Goal: Task Accomplishment & Management: Manage account settings

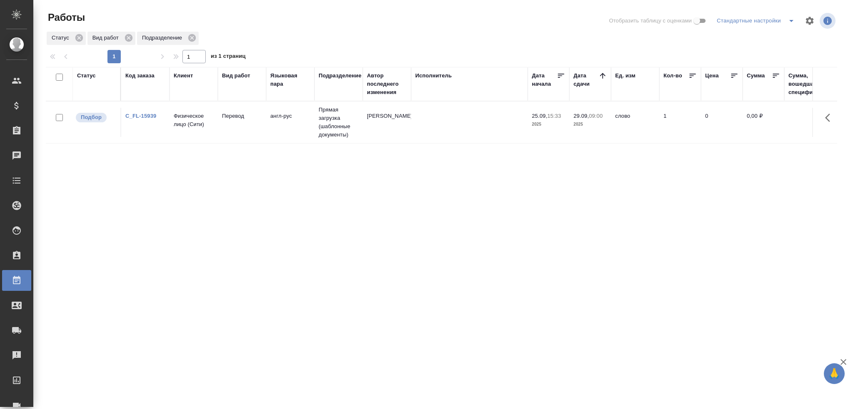
click at [439, 137] on tr "Подбор C_FL-15939 Физическое лицо ([GEOGRAPHIC_DATA]) Перевод англ-рус Прямая з…" at bounding box center [793, 123] width 1495 height 42
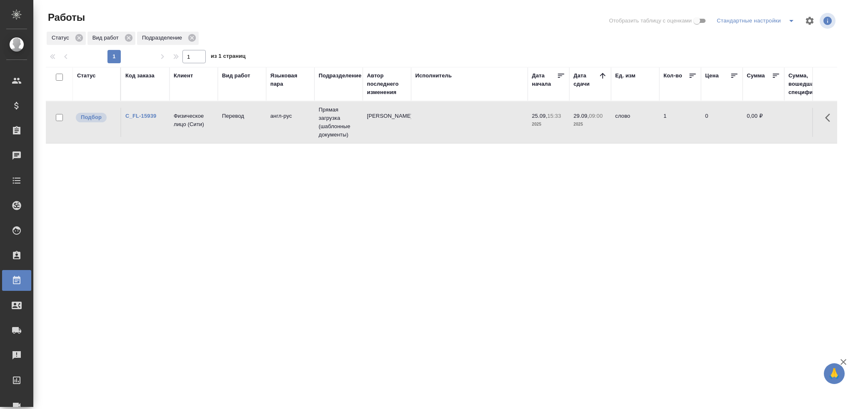
click at [439, 137] on tr "Подбор C_FL-15939 Физическое лицо ([GEOGRAPHIC_DATA]) Перевод англ-рус Прямая з…" at bounding box center [793, 123] width 1495 height 42
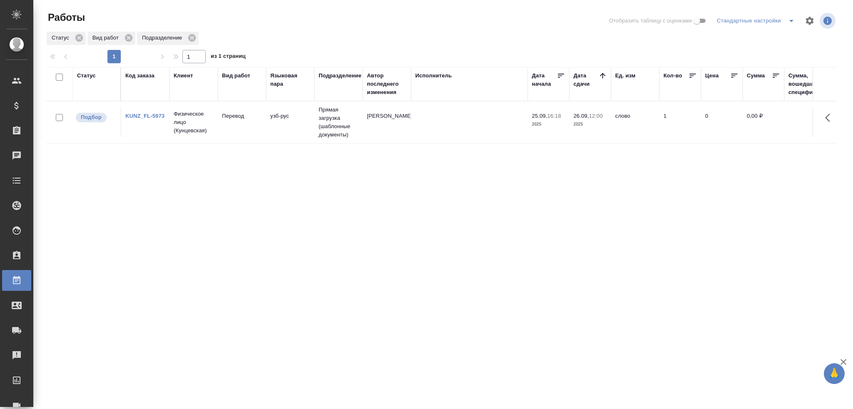
click at [456, 125] on td at bounding box center [469, 122] width 117 height 29
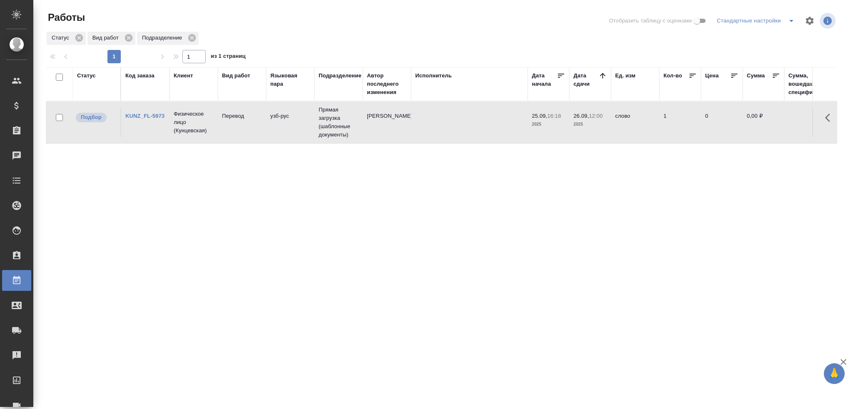
click at [456, 125] on td at bounding box center [469, 122] width 117 height 29
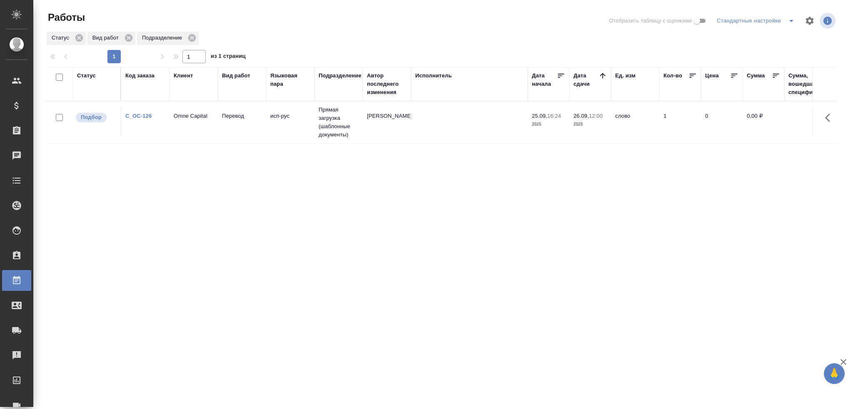
click at [267, 130] on td "исп-рус" at bounding box center [290, 122] width 48 height 29
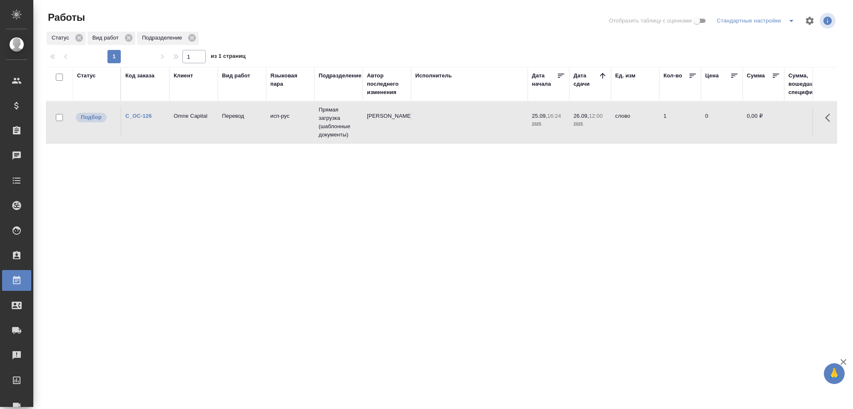
click at [267, 130] on td "исп-рус" at bounding box center [290, 122] width 48 height 29
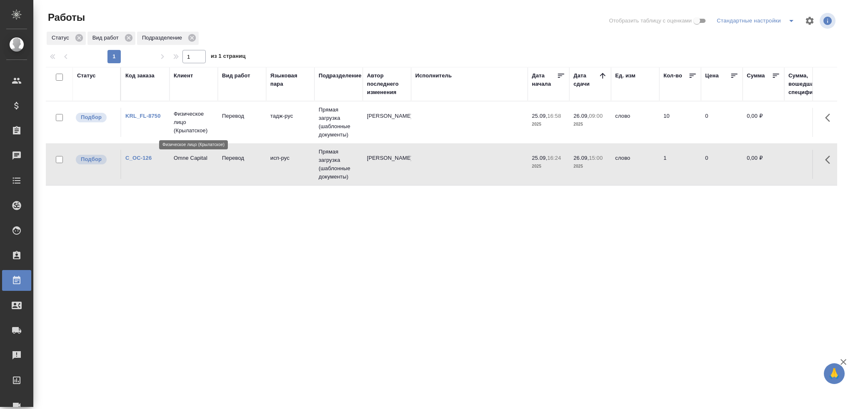
click at [178, 130] on p "Физическое лицо (Крылатское)" at bounding box center [194, 122] width 40 height 25
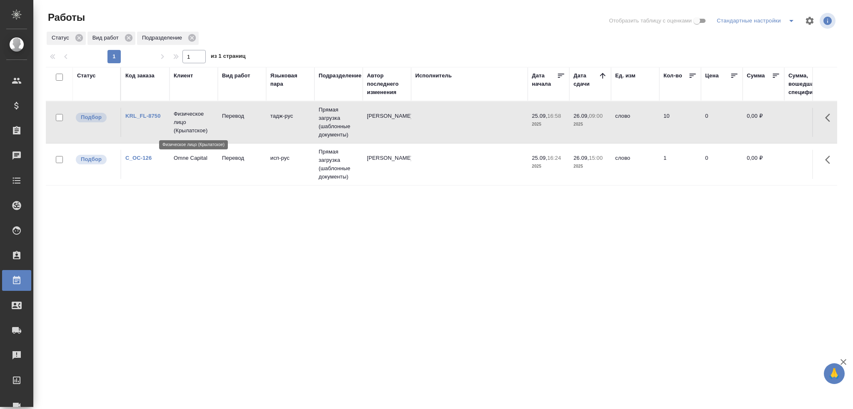
click at [178, 130] on p "Физическое лицо (Крылатское)" at bounding box center [194, 122] width 40 height 25
click at [174, 123] on p "Физическое лицо (Крылатское)" at bounding box center [194, 122] width 40 height 25
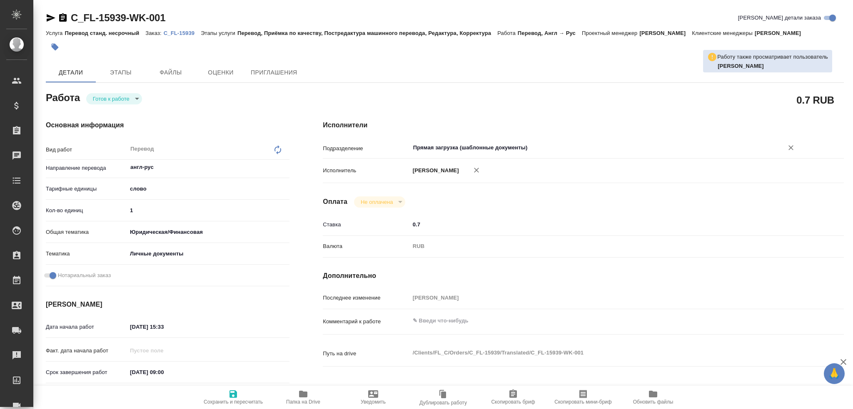
type textarea "x"
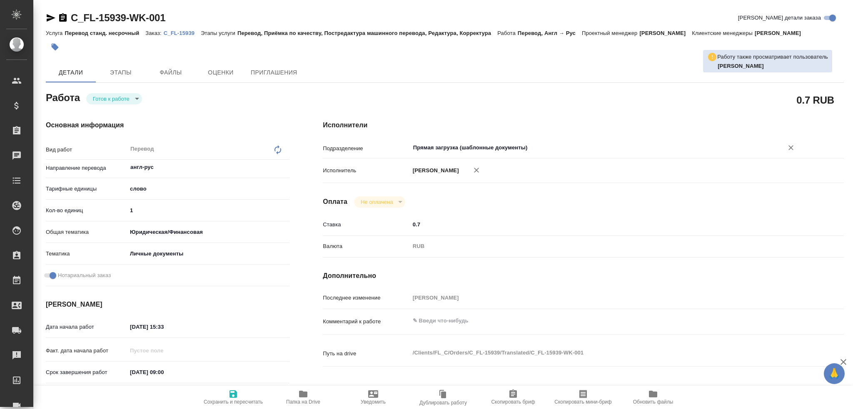
type textarea "x"
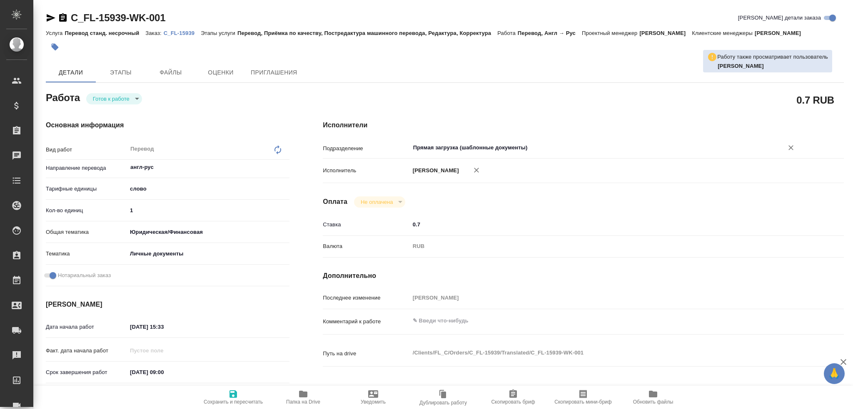
type textarea "x"
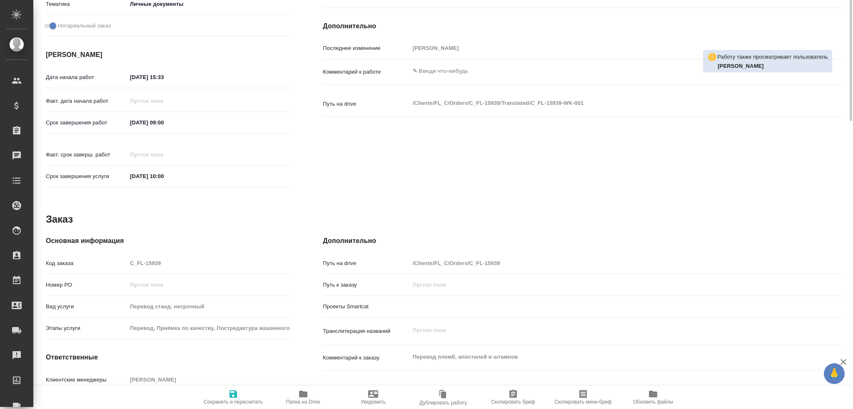
type textarea "x"
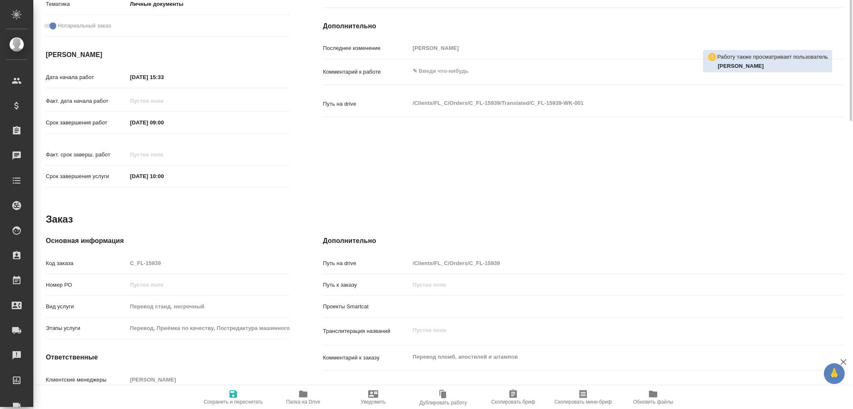
scroll to position [291, 0]
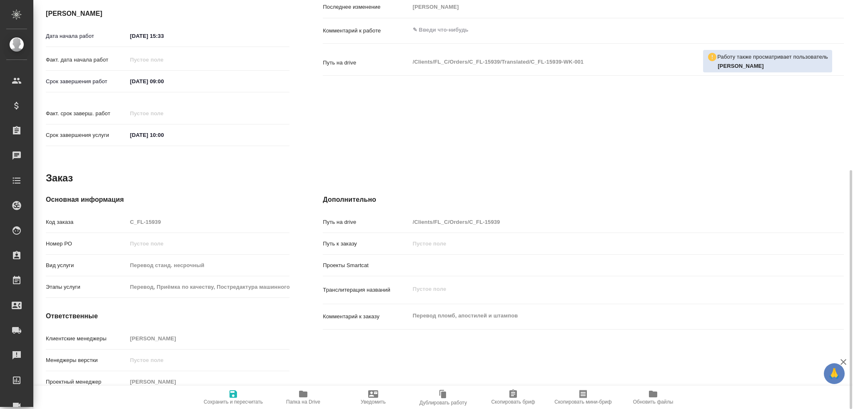
type textarea "x"
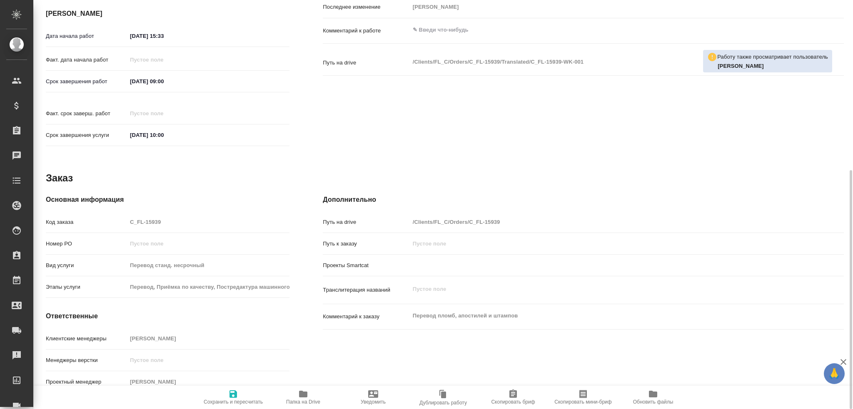
scroll to position [0, 0]
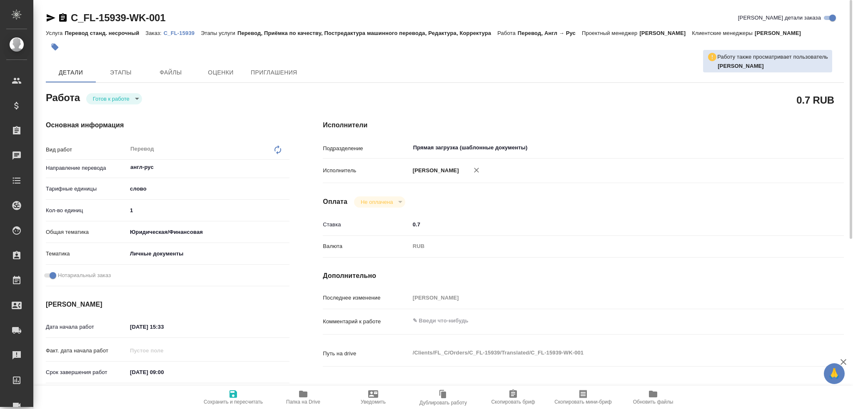
type textarea "x"
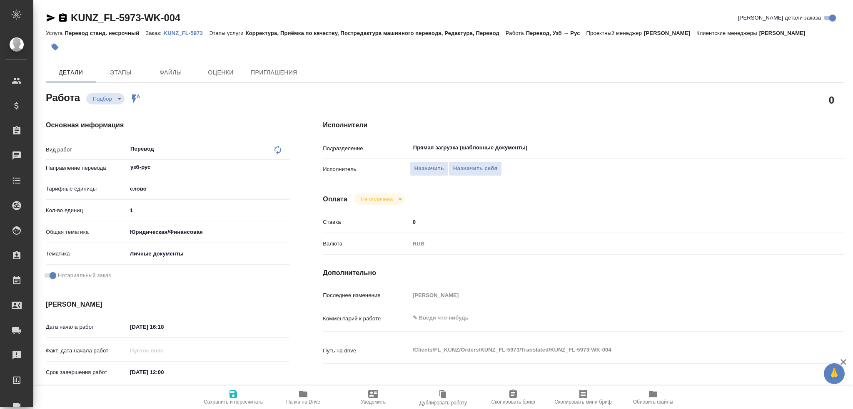
type textarea "x"
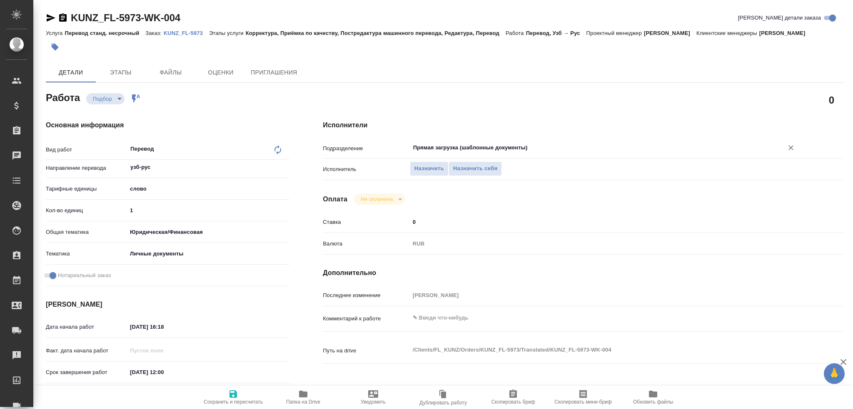
type textarea "x"
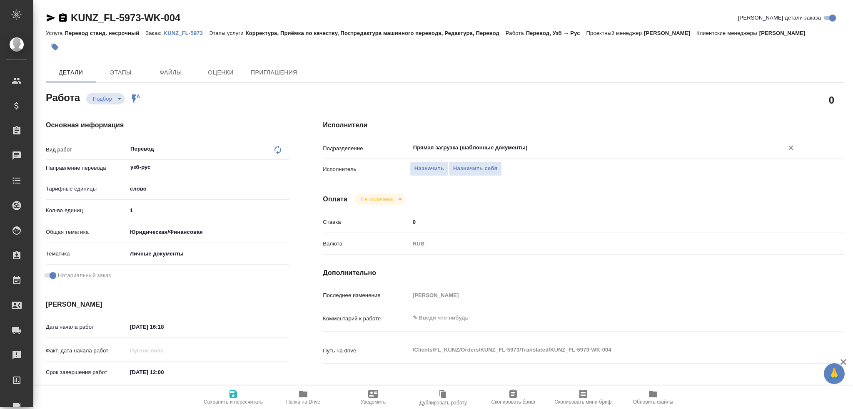
type textarea "x"
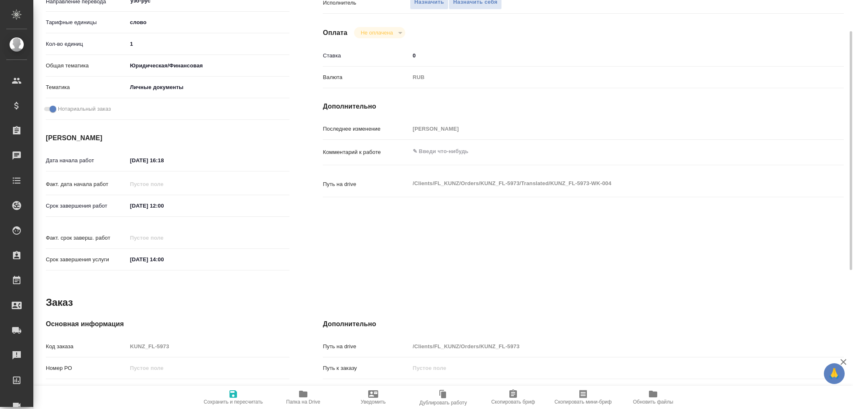
type textarea "x"
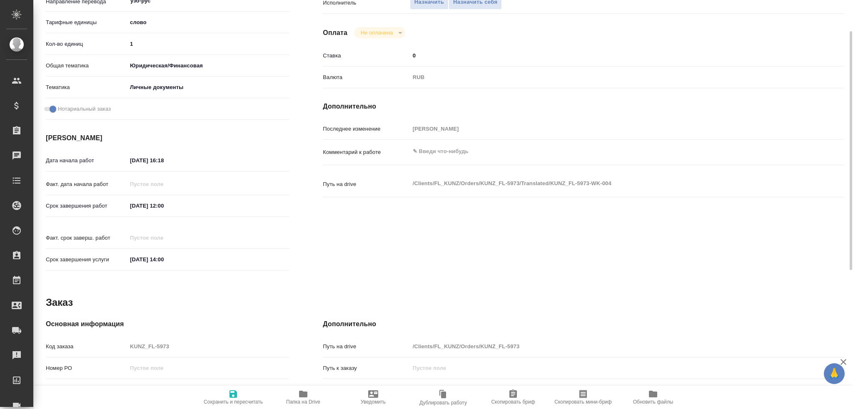
scroll to position [291, 0]
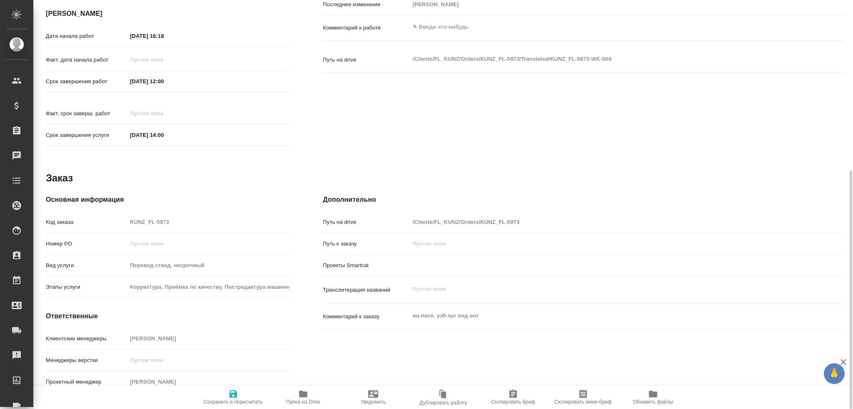
type textarea "x"
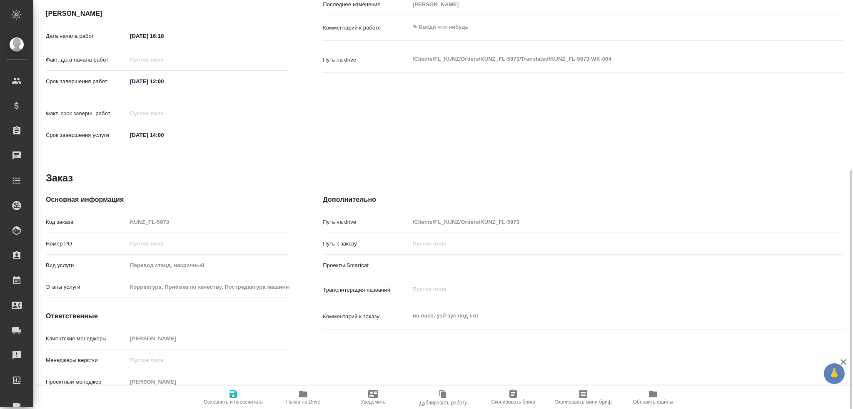
type textarea "x"
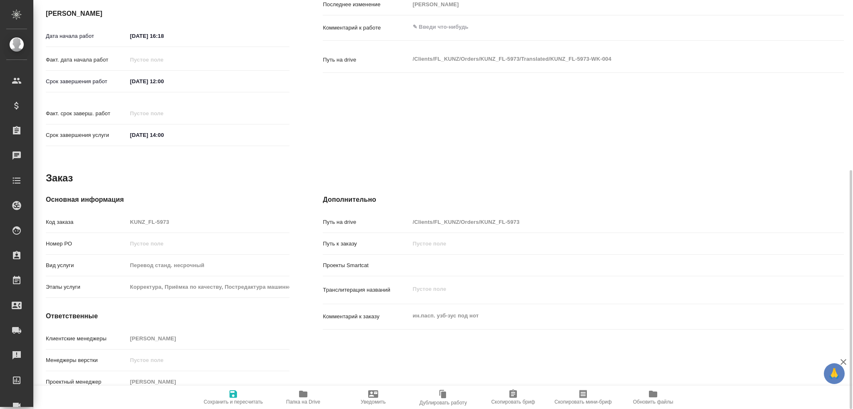
click at [311, 399] on span "Папка на Drive" at bounding box center [303, 397] width 60 height 16
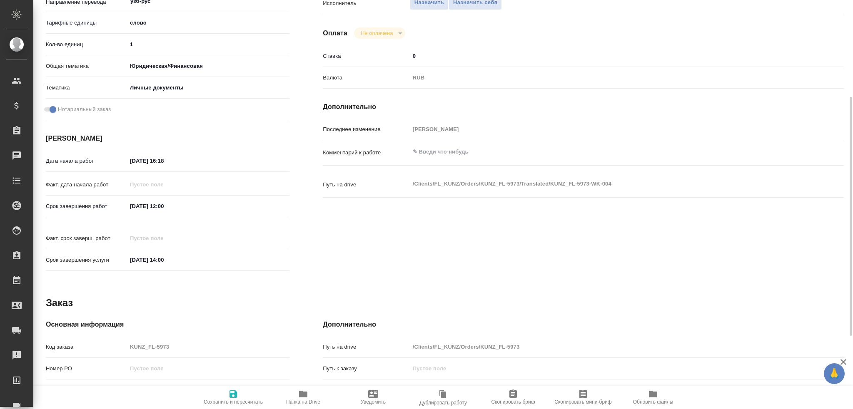
scroll to position [41, 0]
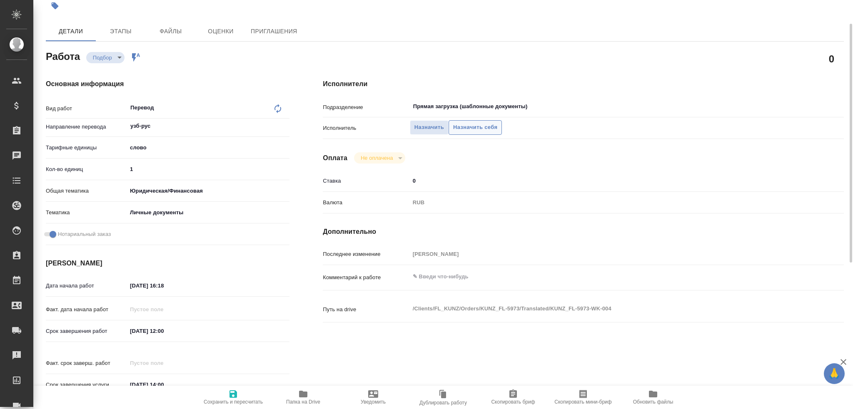
click at [470, 123] on span "Назначить себя" at bounding box center [475, 128] width 44 height 10
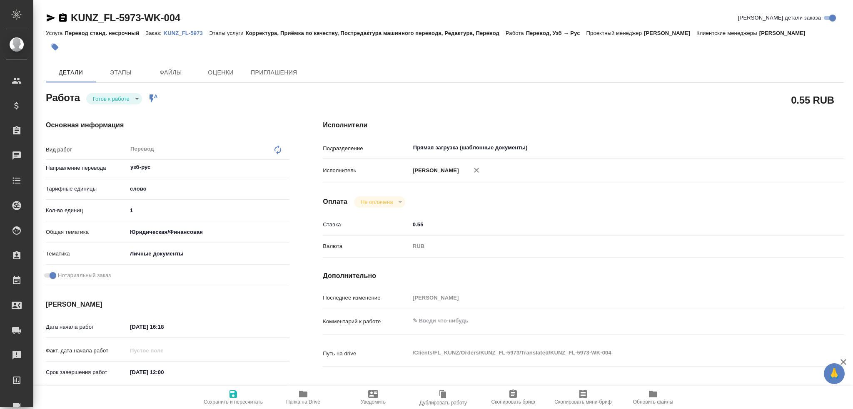
type textarea "x"
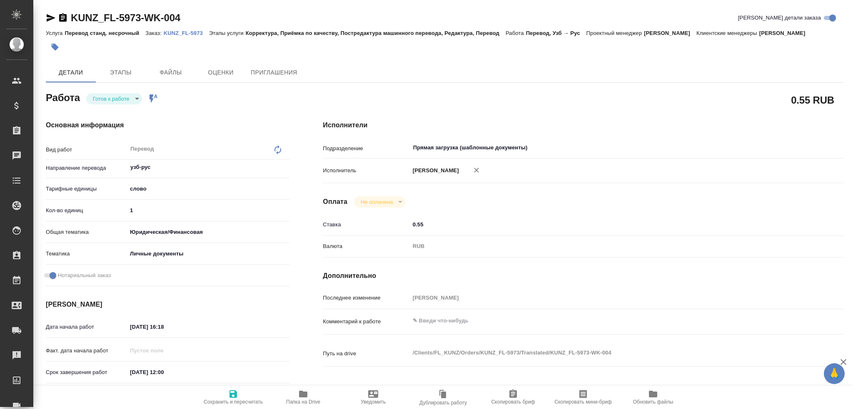
type textarea "x"
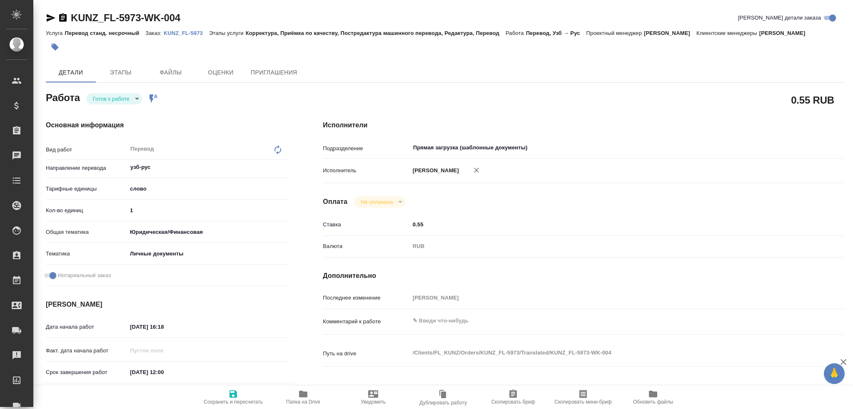
type textarea "x"
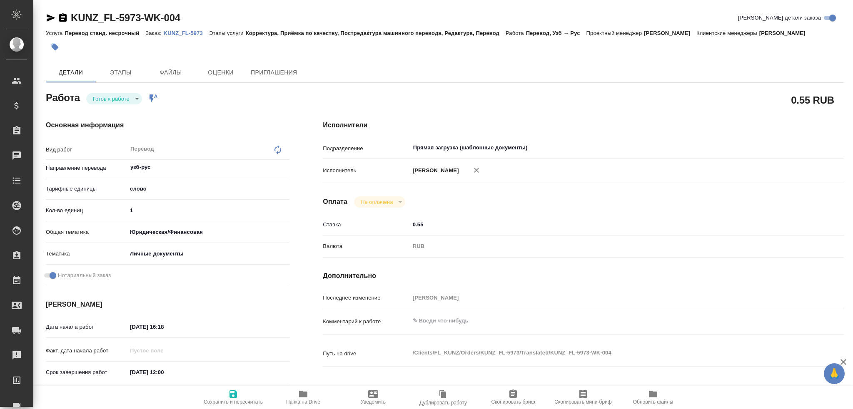
type textarea "x"
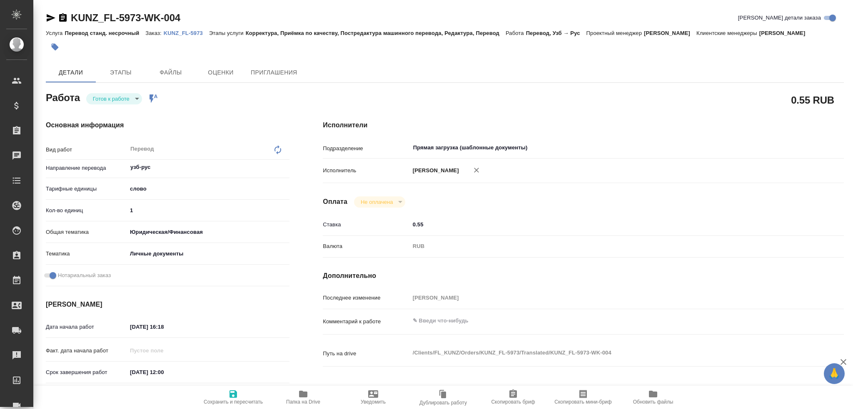
type textarea "x"
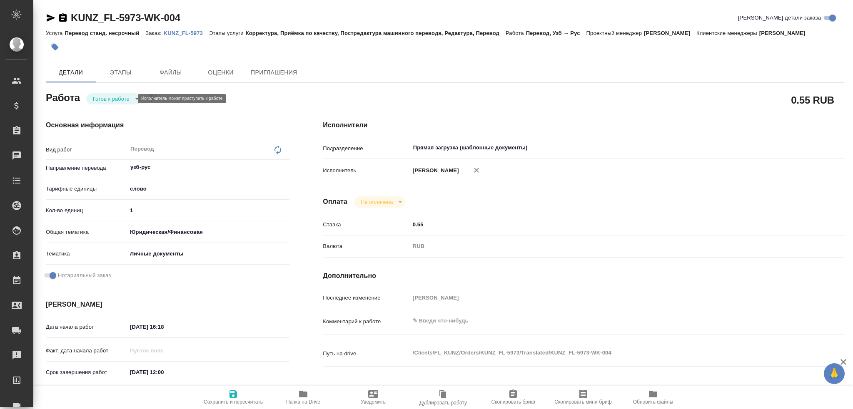
click at [100, 97] on body "🙏 .cls-1 fill:#fff; AWATERA Gusev Alexandr Клиенты Спецификации Заказы Чаты Tod…" at bounding box center [426, 204] width 853 height 409
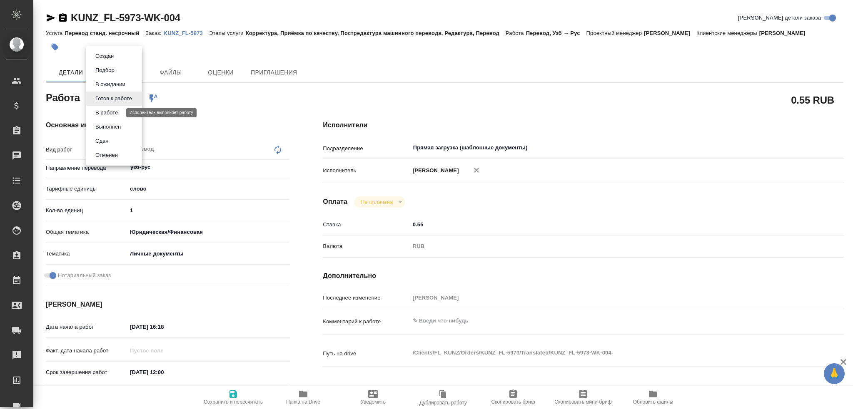
type textarea "x"
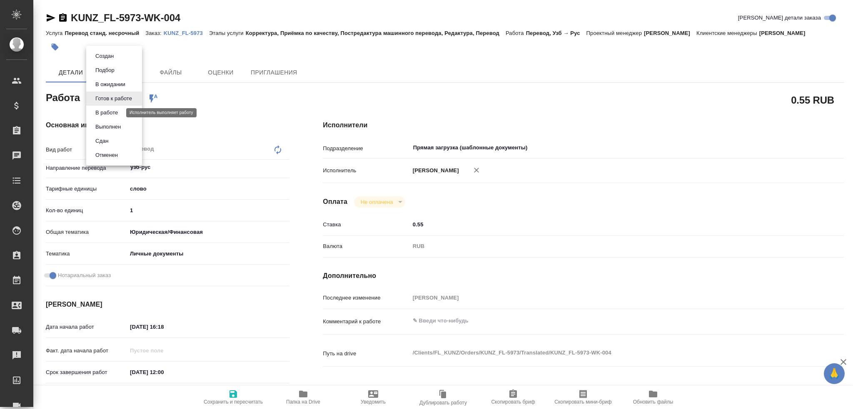
click at [96, 111] on button "В работе" at bounding box center [106, 112] width 27 height 9
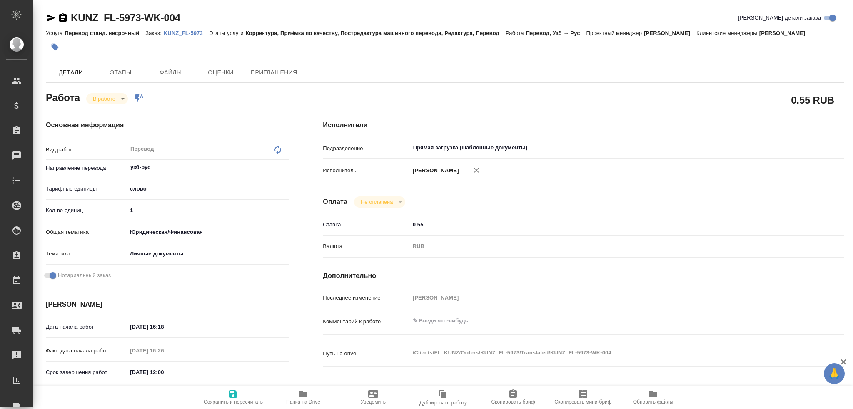
type textarea "x"
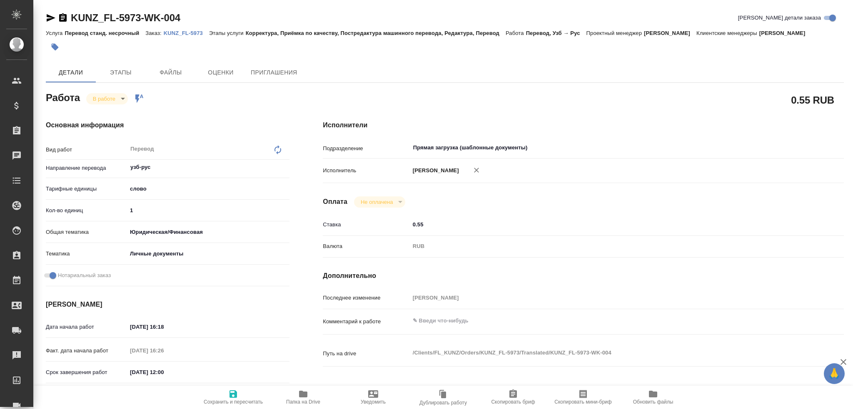
type textarea "x"
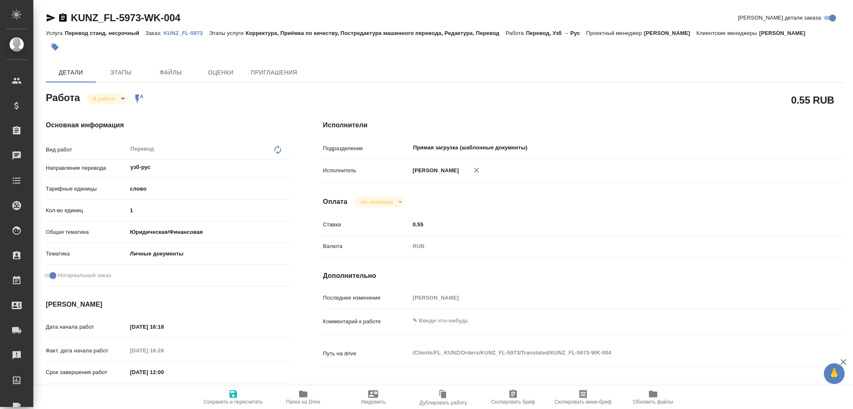
type textarea "x"
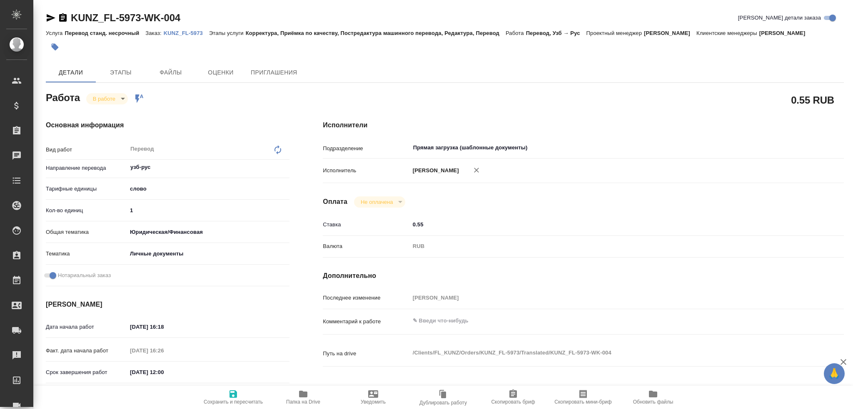
type textarea "x"
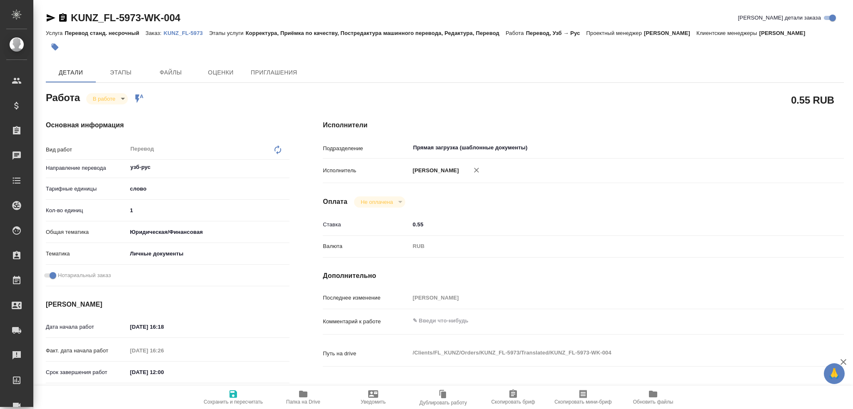
type textarea "x"
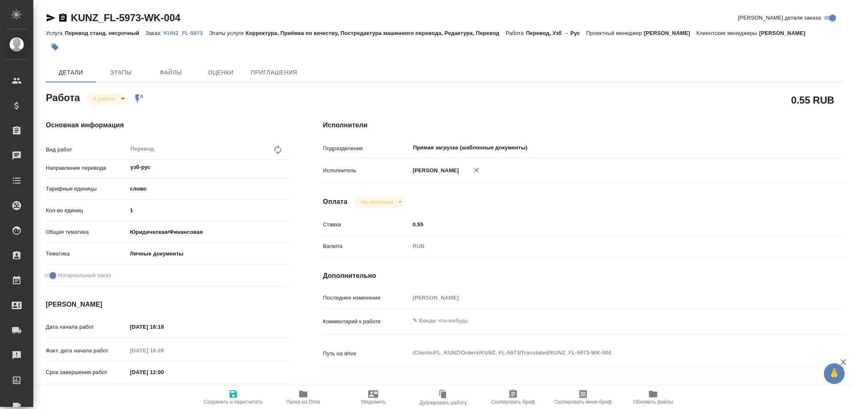
type textarea "x"
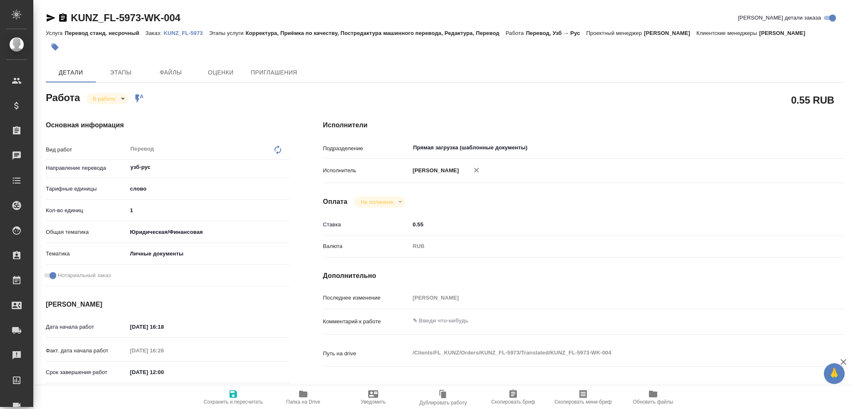
type textarea "x"
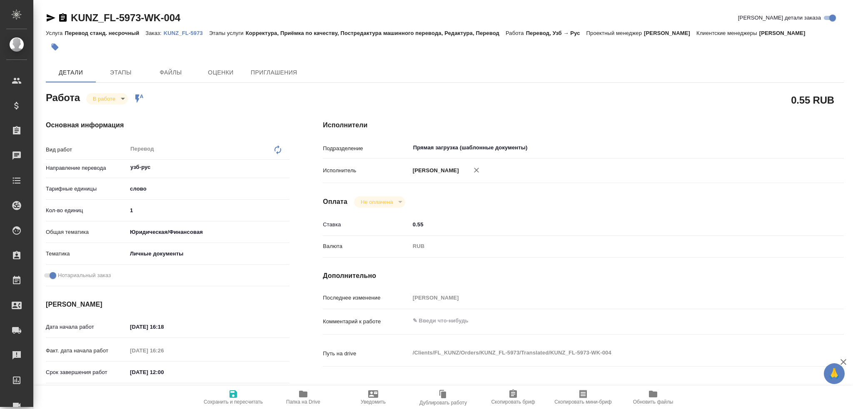
type textarea "x"
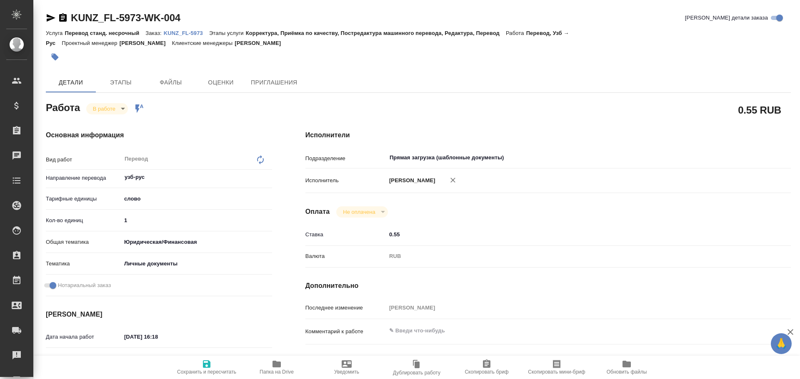
type textarea "x"
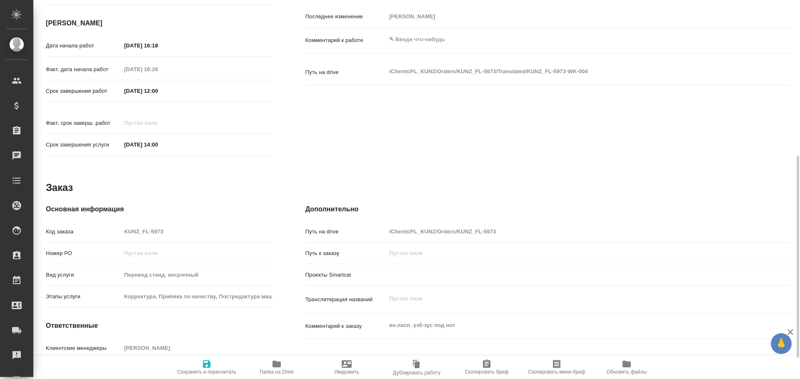
scroll to position [331, 0]
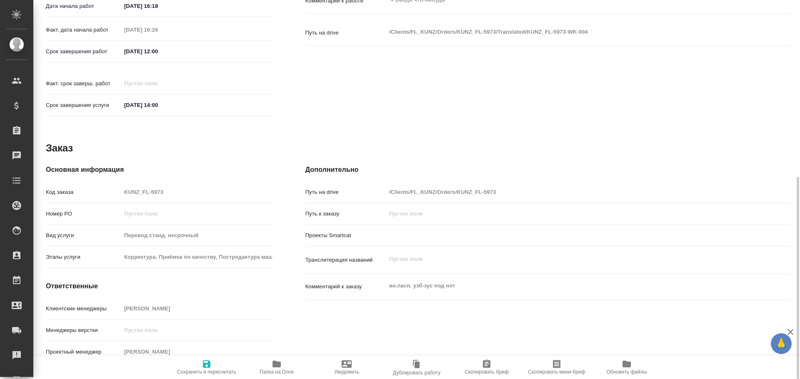
click at [283, 370] on span "Папка на Drive" at bounding box center [276, 372] width 34 height 6
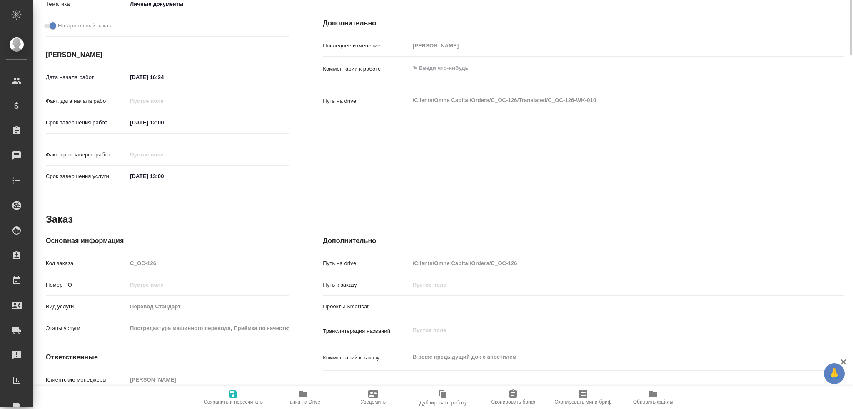
scroll to position [291, 0]
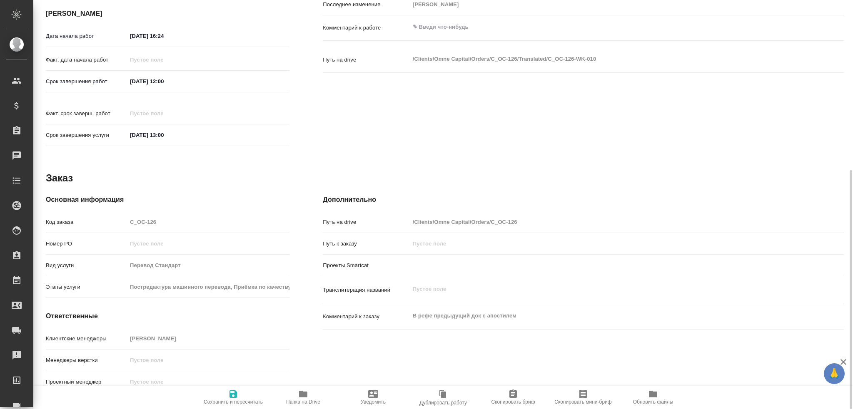
type textarea "x"
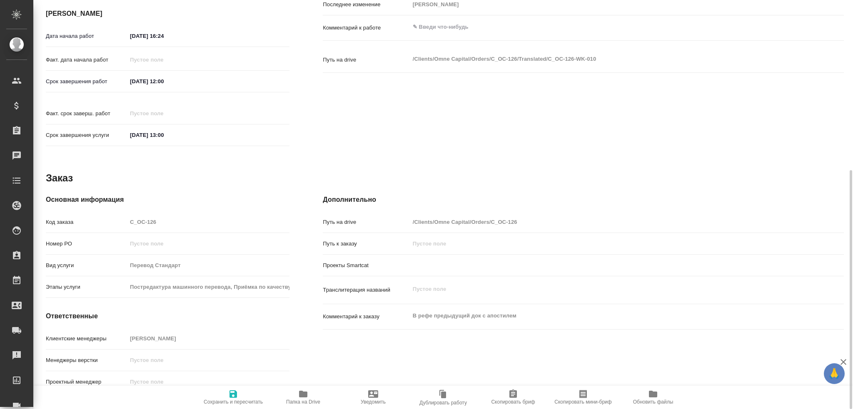
type textarea "x"
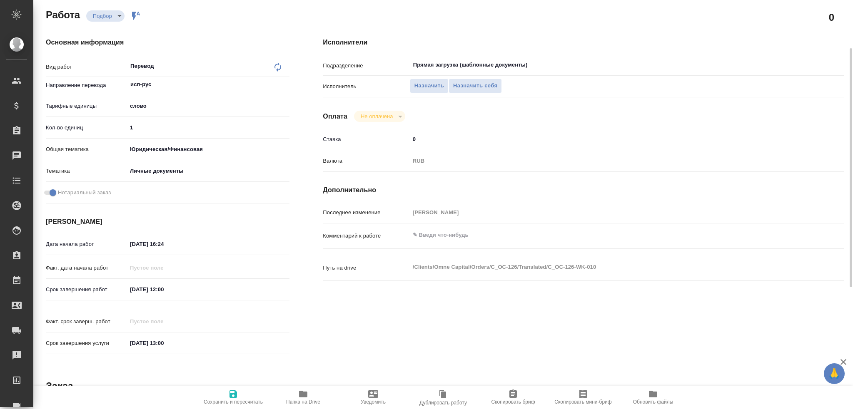
scroll to position [0, 0]
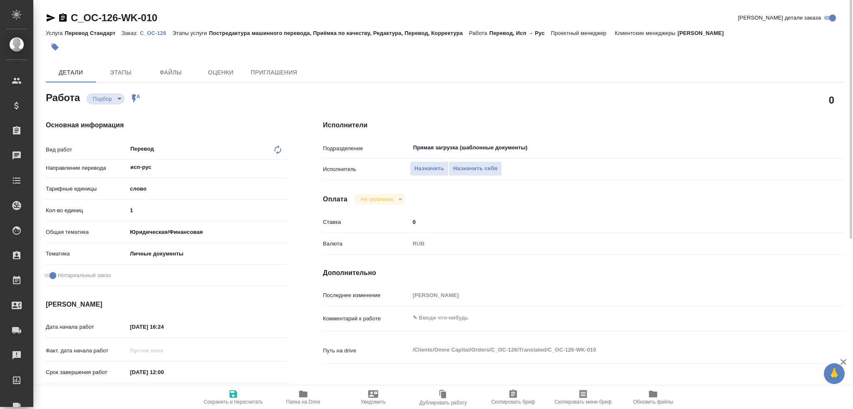
type textarea "x"
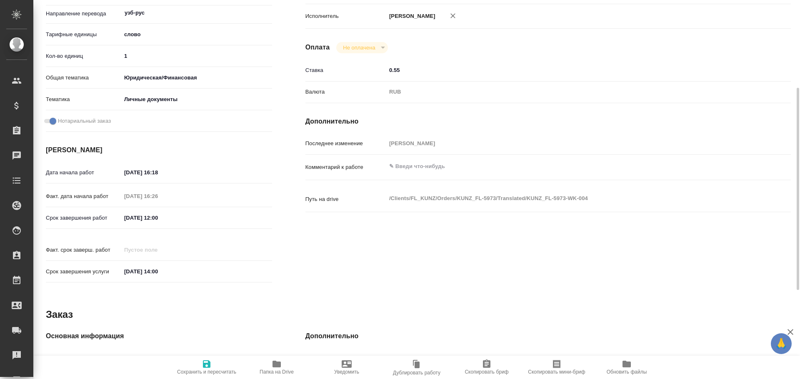
scroll to position [40, 0]
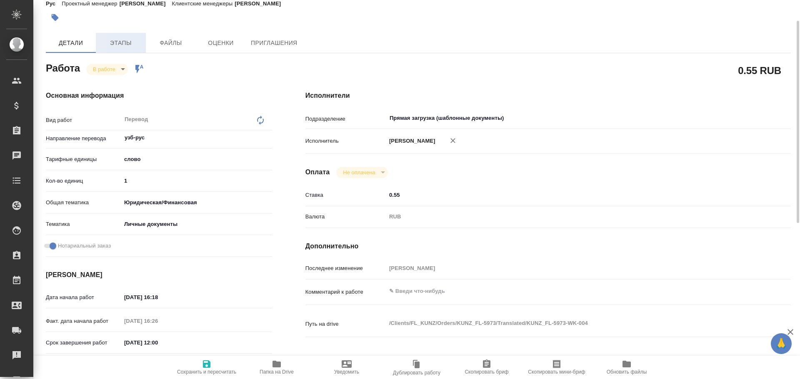
click at [125, 49] on button "Этапы" at bounding box center [121, 43] width 50 height 20
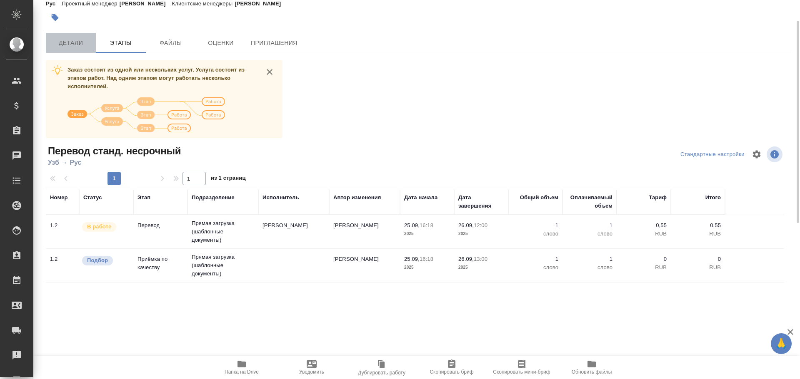
click at [82, 49] on button "Детали" at bounding box center [71, 43] width 50 height 20
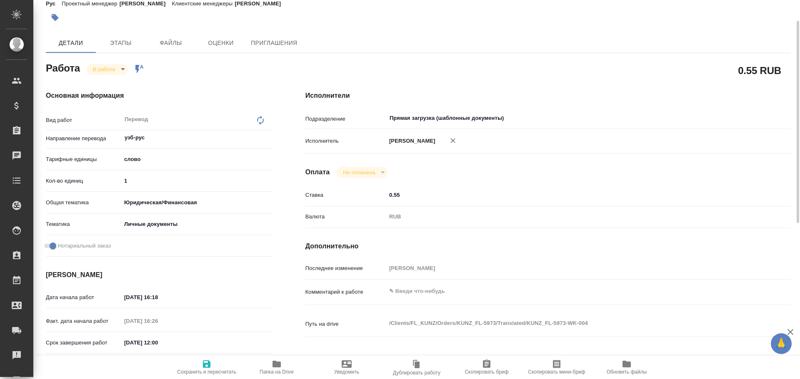
type textarea "x"
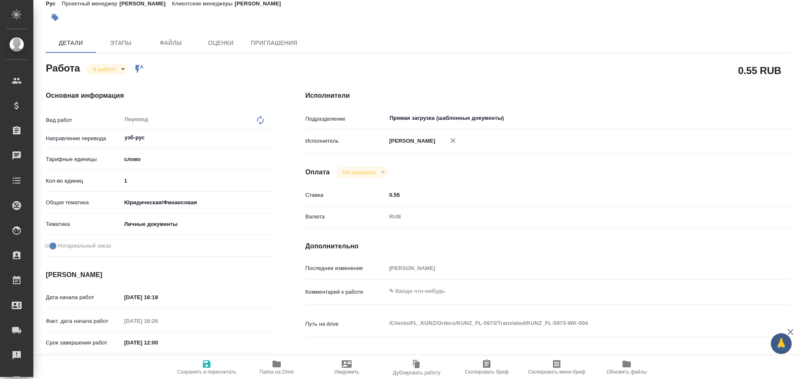
type textarea "x"
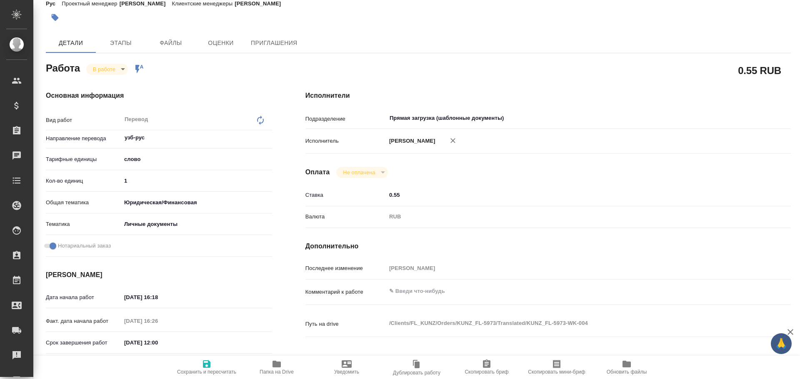
type textarea "x"
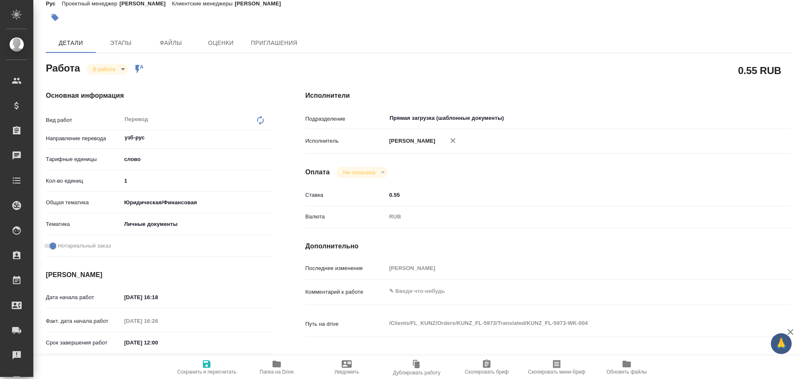
type textarea "x"
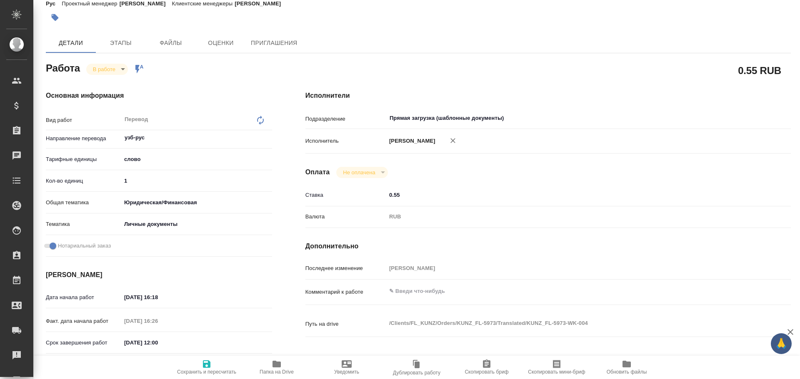
type textarea "x"
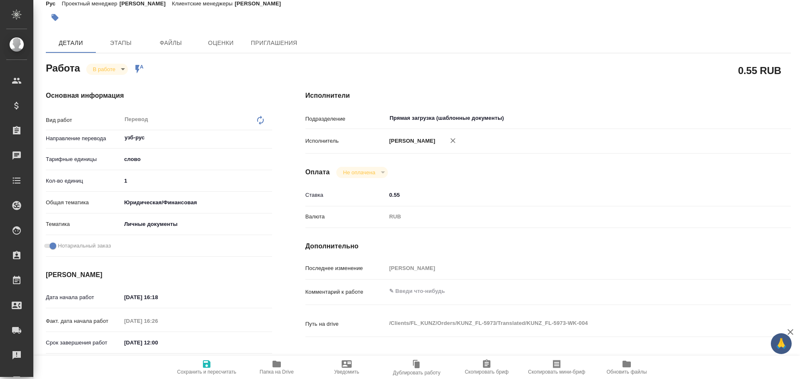
type textarea "x"
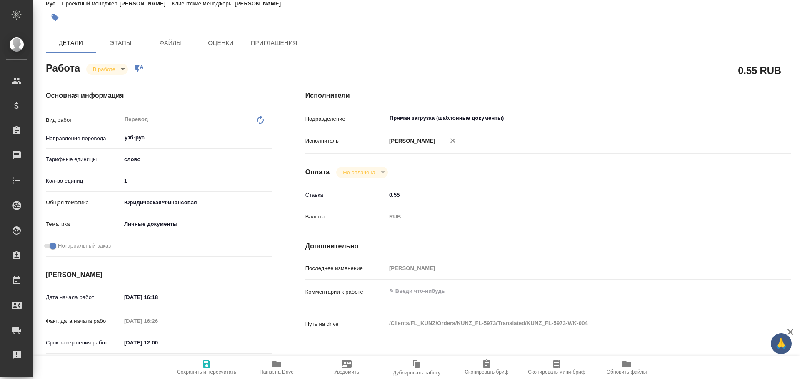
type textarea "x"
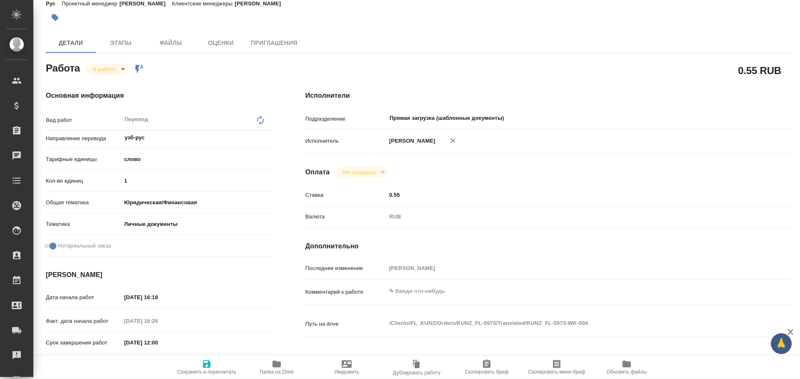
type textarea "x"
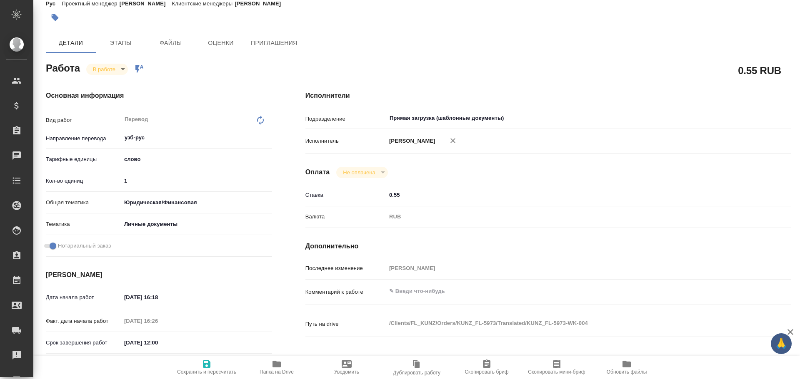
type textarea "x"
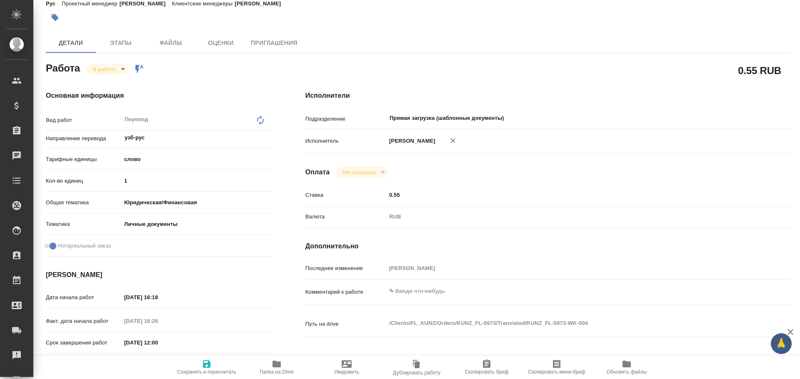
type textarea "x"
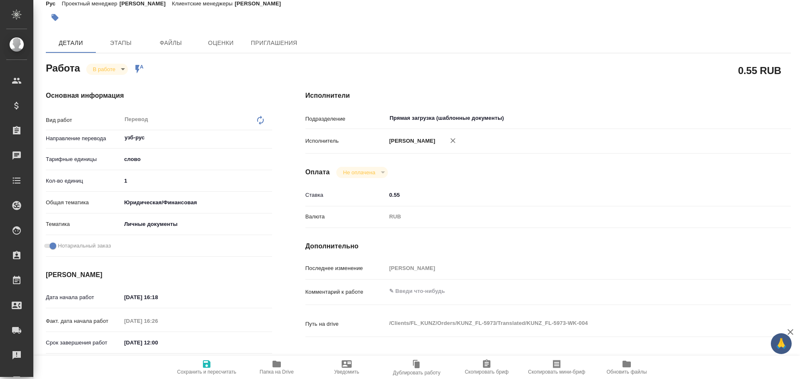
type textarea "x"
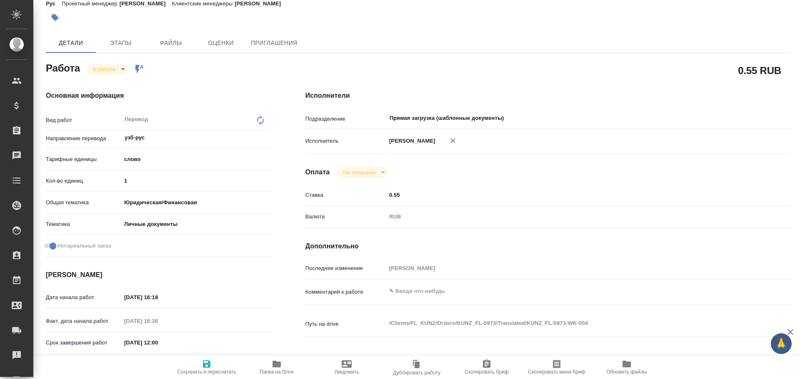
type textarea "x"
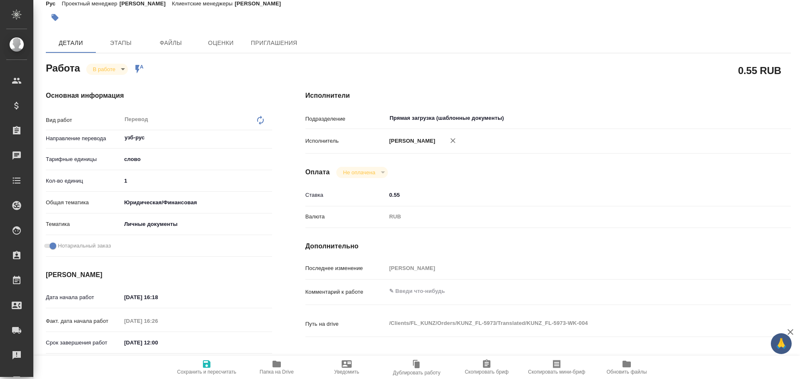
type textarea "x"
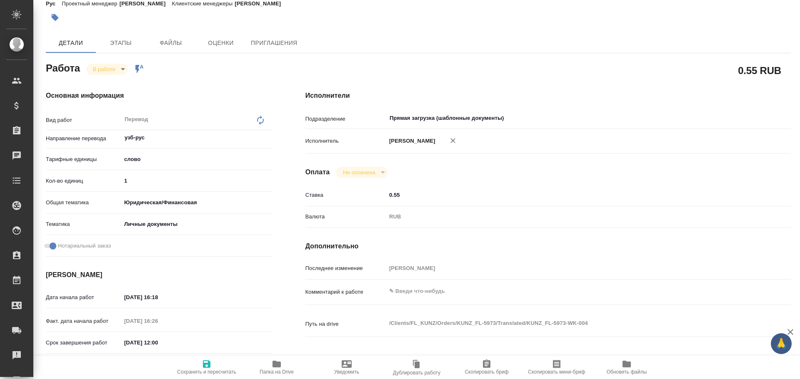
type textarea "x"
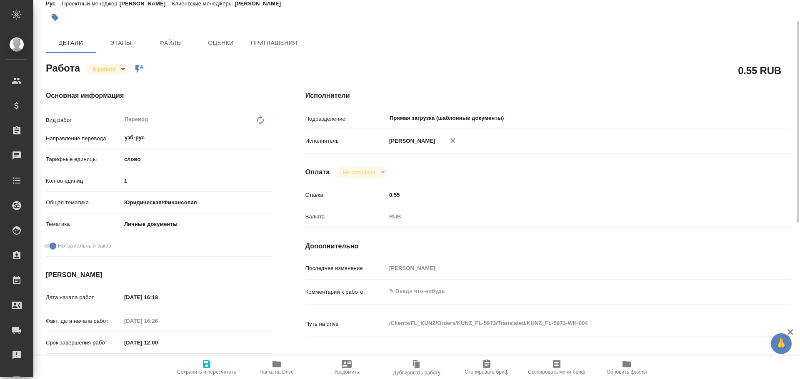
click at [146, 180] on input "1" at bounding box center [196, 181] width 151 height 12
type textarea "x"
type input "12"
type textarea "x"
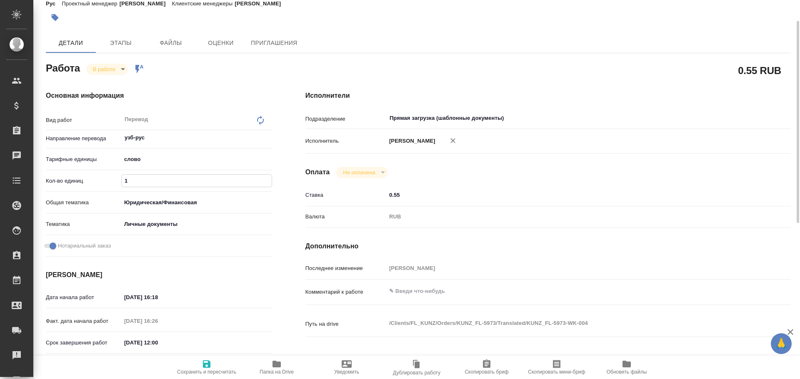
type textarea "x"
type input "125"
type textarea "x"
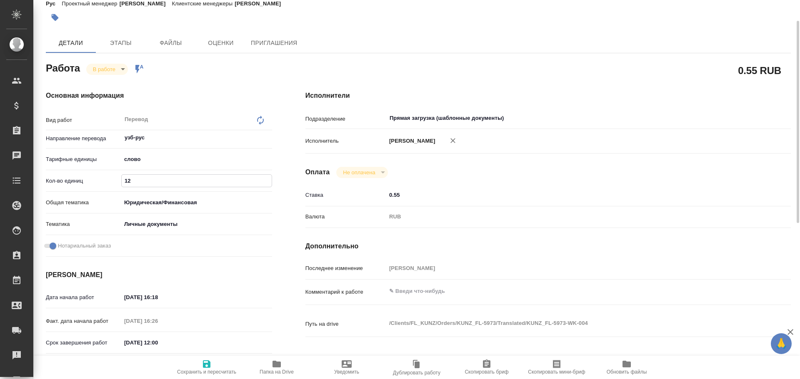
type textarea "x"
type input "125"
click at [205, 367] on icon "button" at bounding box center [206, 364] width 7 height 7
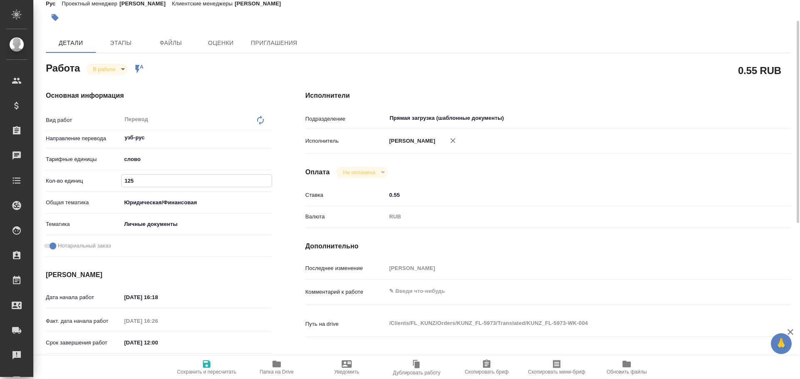
type textarea "x"
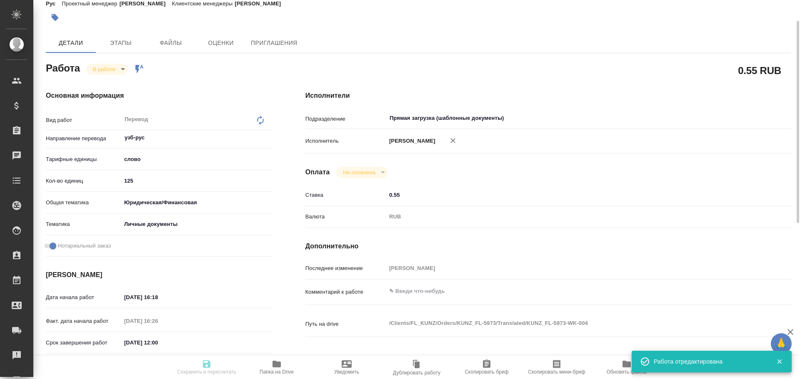
type textarea "x"
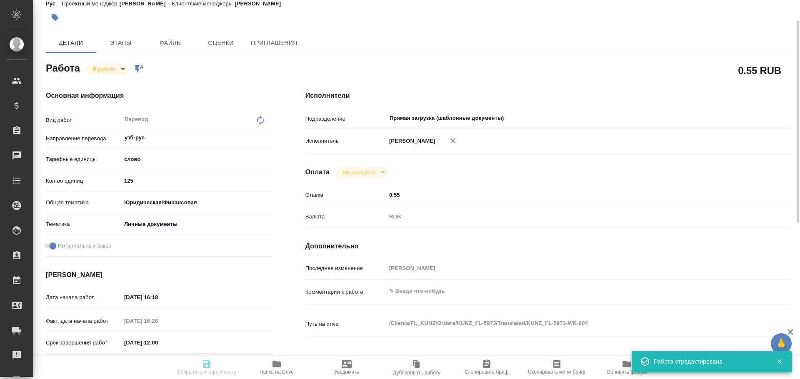
type input "inProgress"
type textarea "Перевод"
type textarea "x"
type input "узб-рус"
type input "5a8b1489cc6b4906c91bfd90"
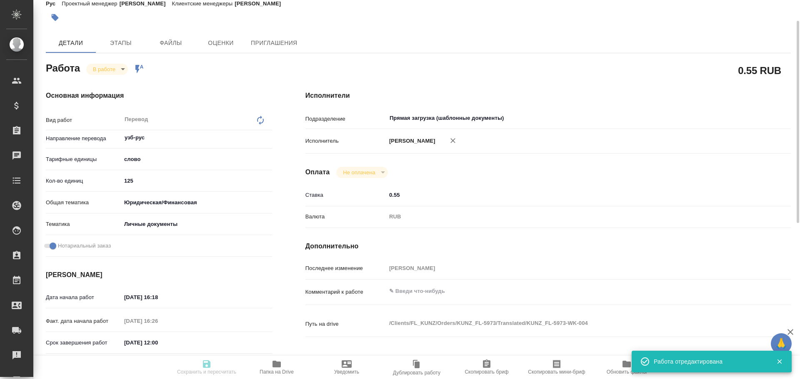
type input "125"
type input "yr-fn"
type input "5a8b8b956a9677013d343cfe"
checkbox input "true"
type input "25.09.2025 16:18"
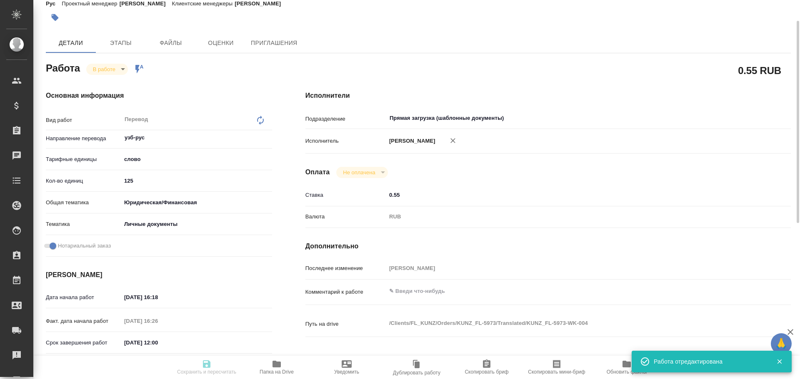
type input "25.09.2025 16:26"
type input "26.09.2025 12:00"
type input "26.09.2025 14:00"
type input "Прямая загрузка (шаблонные документы)"
type input "notPayed"
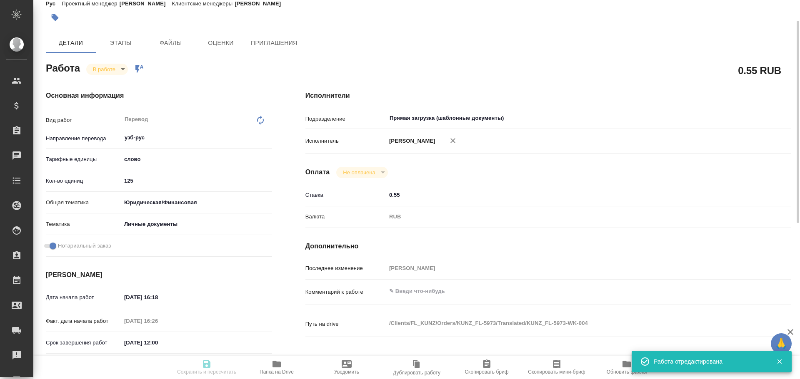
type input "0.55"
type input "RUB"
type input "Гусев Александр"
type textarea "x"
type textarea "/Clients/FL_KUNZ/Orders/KUNZ_FL-5973/Translated/KUNZ_FL-5973-WK-004"
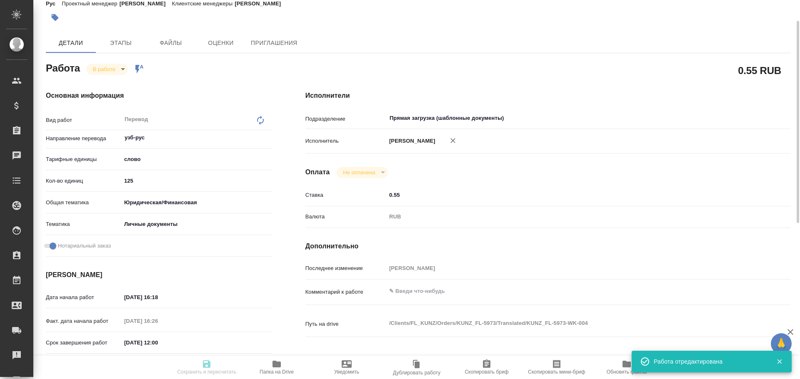
type textarea "x"
type input "KUNZ_FL-5973"
type input "Перевод станд. несрочный"
type input "Корректура, Приёмка по качеству, Постредактура машинного перевода, Редактура, П…"
type input "Зотова Екатерина"
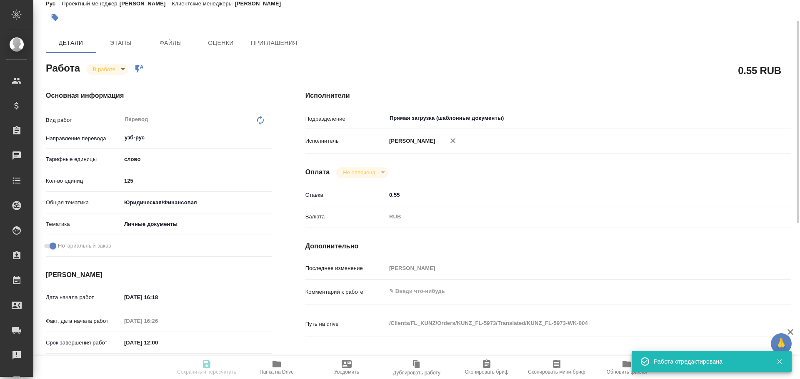
type input "/Clients/FL_KUNZ/Orders/KUNZ_FL-5973"
type textarea "x"
type textarea "ин.пасп. узб-зус под нот"
type textarea "x"
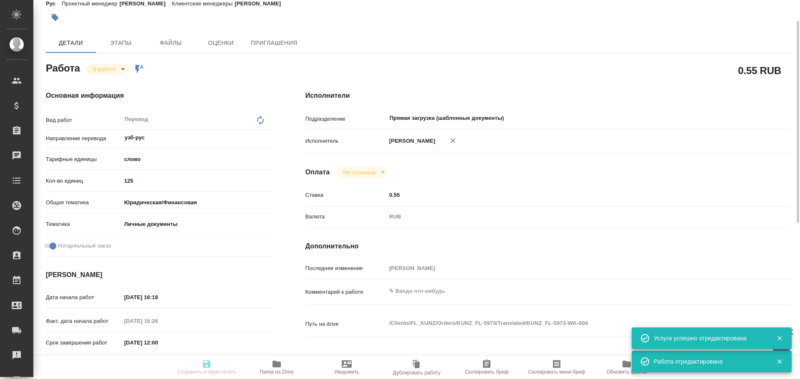
type textarea "x"
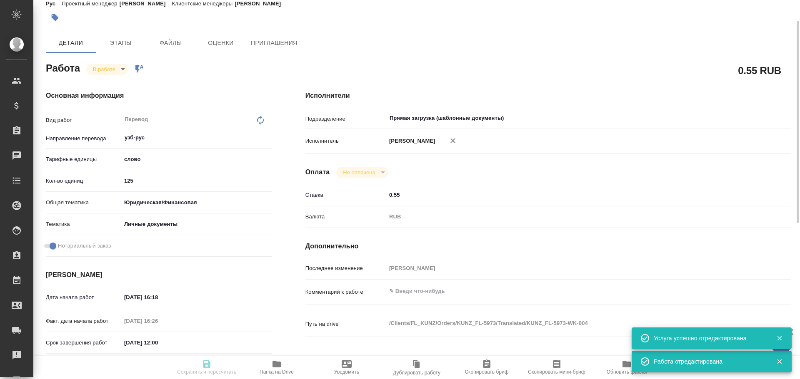
type textarea "x"
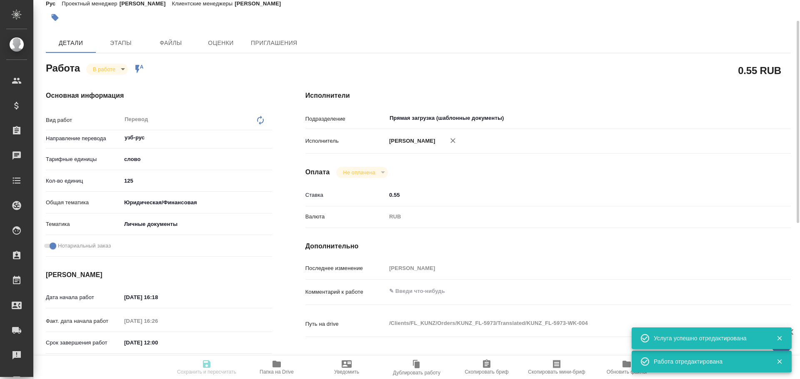
type textarea "x"
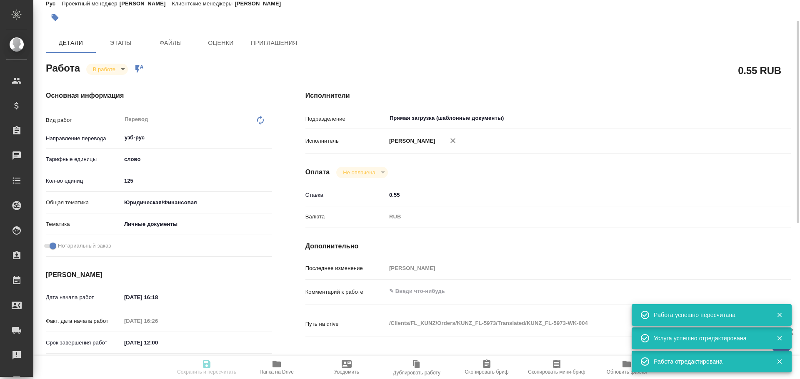
type input "inProgress"
type textarea "Перевод"
type textarea "x"
type input "узб-рус"
type input "5a8b1489cc6b4906c91bfd90"
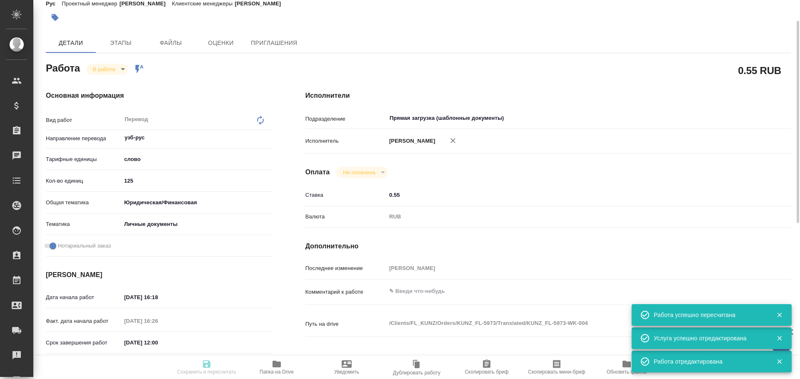
type input "125"
type input "yr-fn"
type input "5a8b8b956a9677013d343cfe"
checkbox input "true"
type input "25.09.2025 16:18"
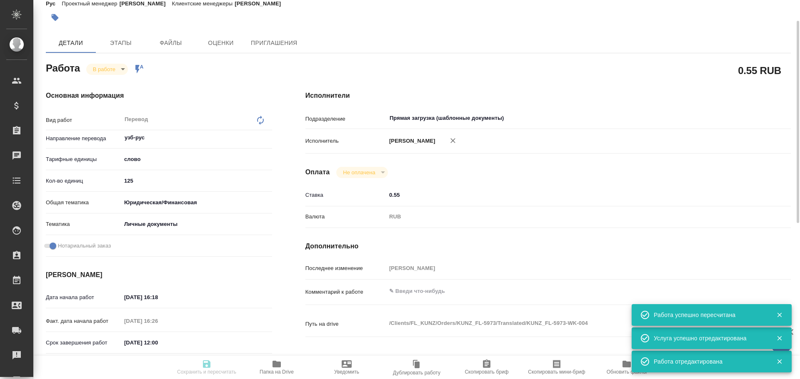
type input "25.09.2025 16:26"
type input "26.09.2025 12:00"
type input "26.09.2025 14:00"
type input "Прямая загрузка (шаблонные документы)"
type input "notPayed"
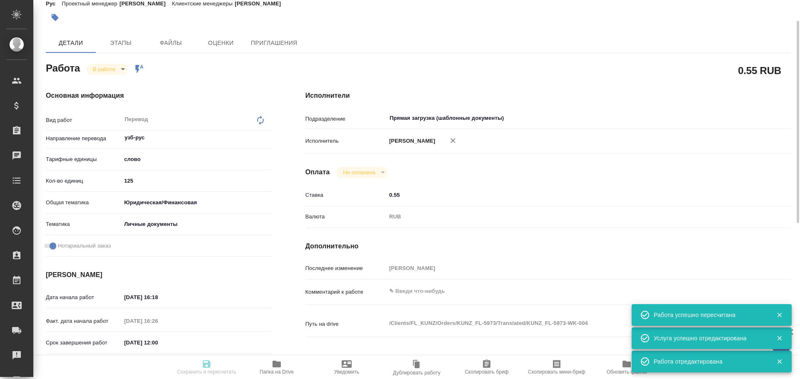
type input "0.55"
type input "RUB"
type input "Гусев Александр"
type textarea "x"
type textarea "/Clients/FL_KUNZ/Orders/KUNZ_FL-5973/Translated/KUNZ_FL-5973-WK-004"
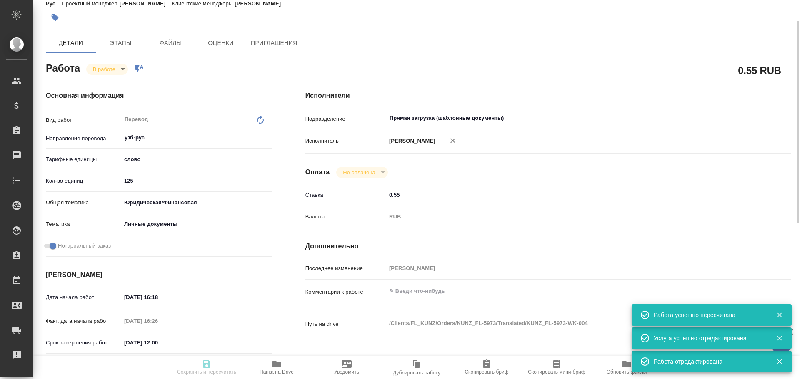
type textarea "x"
type input "KUNZ_FL-5973"
type input "Перевод станд. несрочный"
type input "Корректура, Приёмка по качеству, Постредактура машинного перевода, Редактура, П…"
type input "Зотова Екатерина"
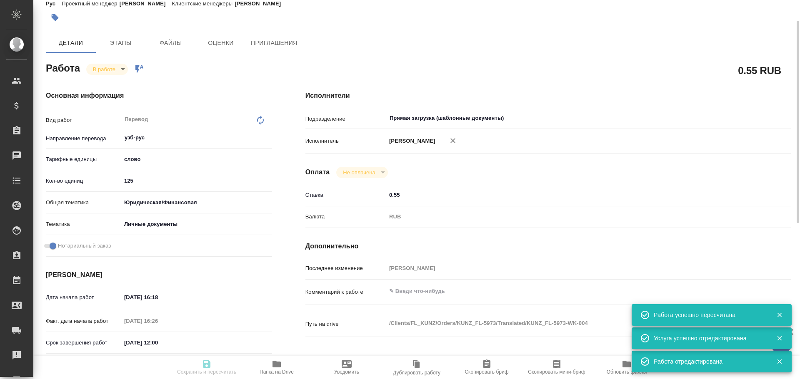
type input "/Clients/FL_KUNZ/Orders/KUNZ_FL-5973"
type textarea "x"
type textarea "ин.пасп. узб-зус под нот"
type textarea "x"
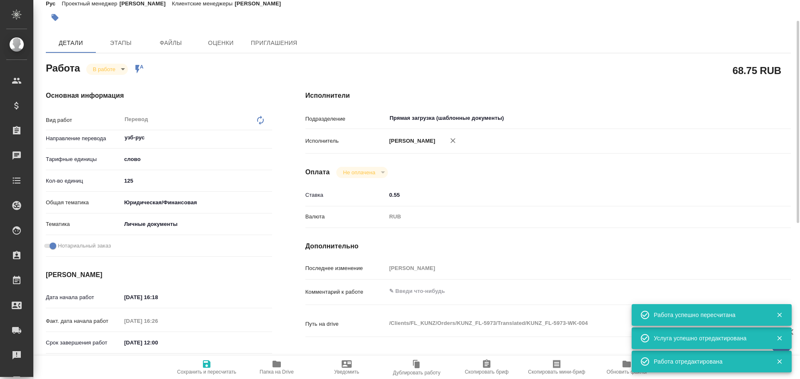
type textarea "x"
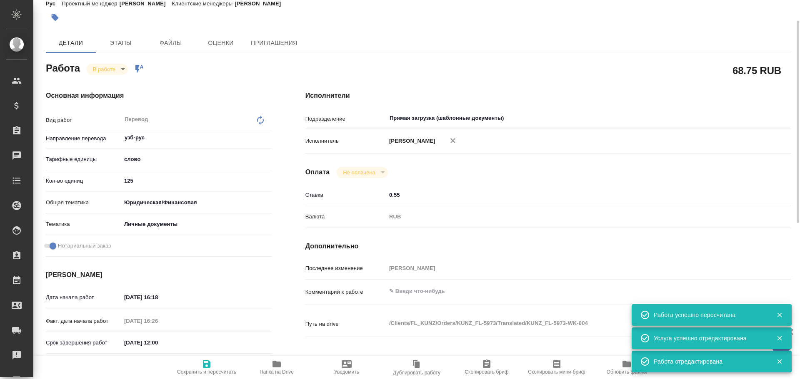
type textarea "x"
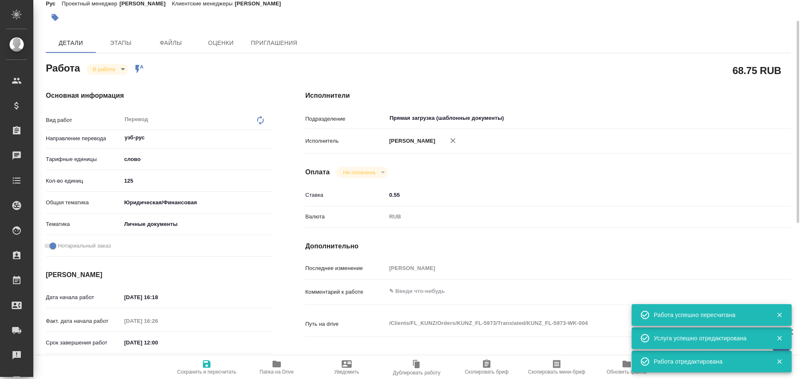
type textarea "x"
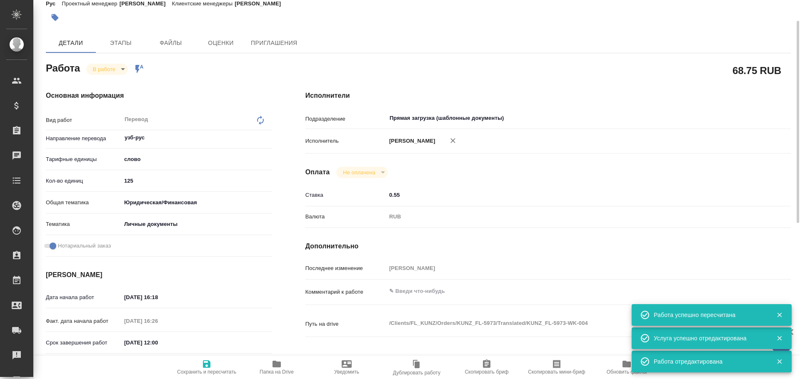
type textarea "x"
click at [105, 72] on body "🙏 .cls-1 fill:#fff; AWATERA Gusev Alexandr Клиенты Спецификации Заказы 0 Чаты T…" at bounding box center [400, 189] width 800 height 379
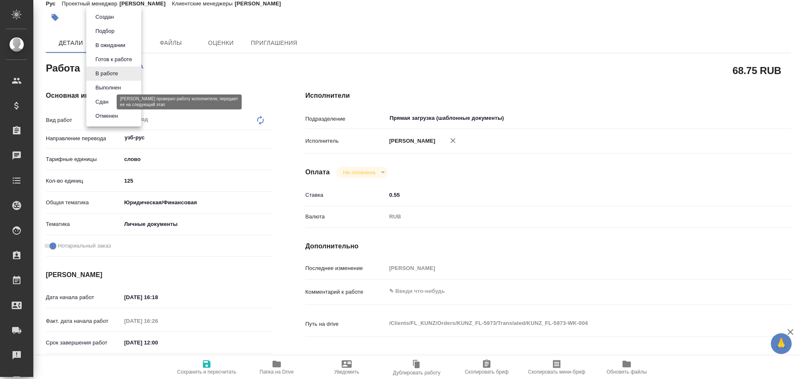
click at [102, 102] on button "Сдан" at bounding box center [102, 101] width 18 height 9
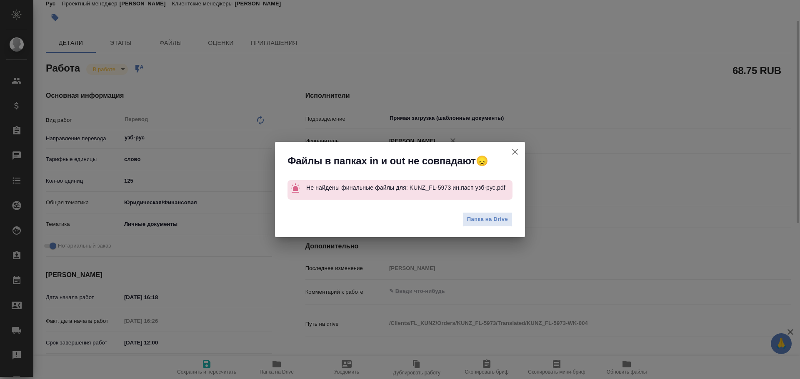
type textarea "x"
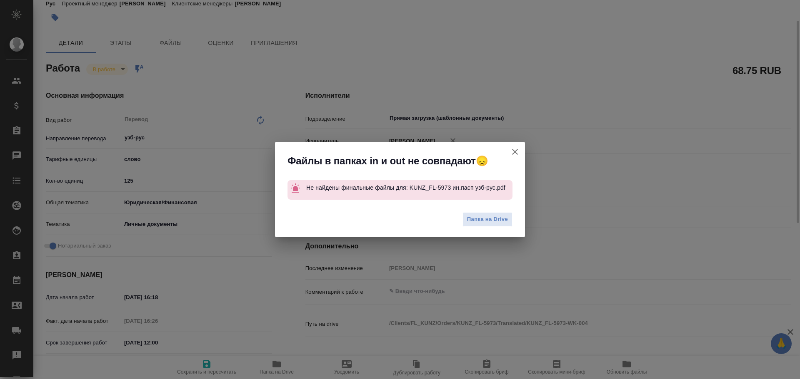
type textarea "x"
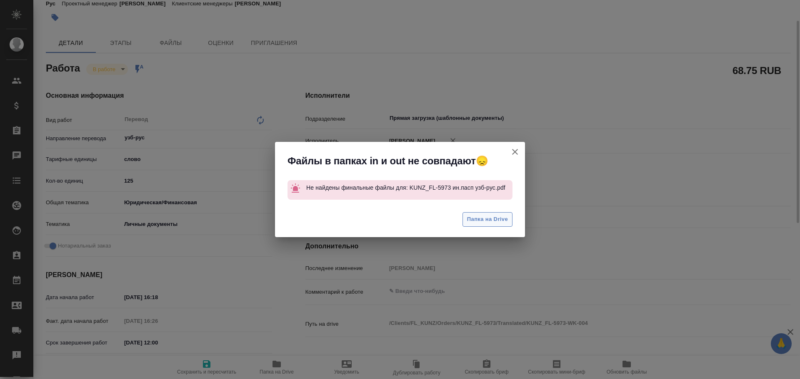
type textarea "x"
click at [488, 223] on span "Папка на Drive" at bounding box center [487, 220] width 41 height 10
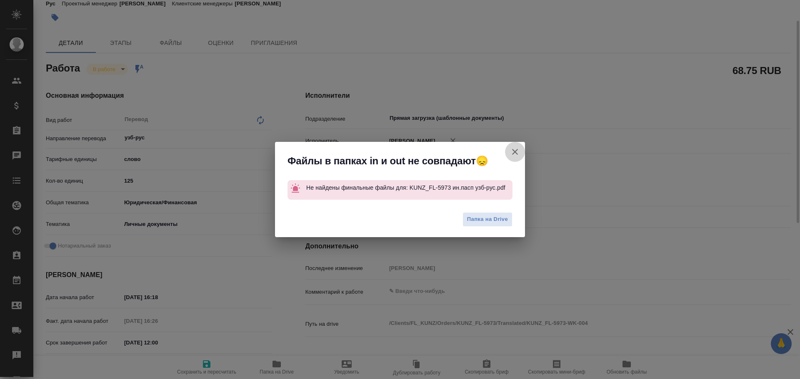
click at [513, 152] on icon "button" at bounding box center [515, 152] width 10 height 10
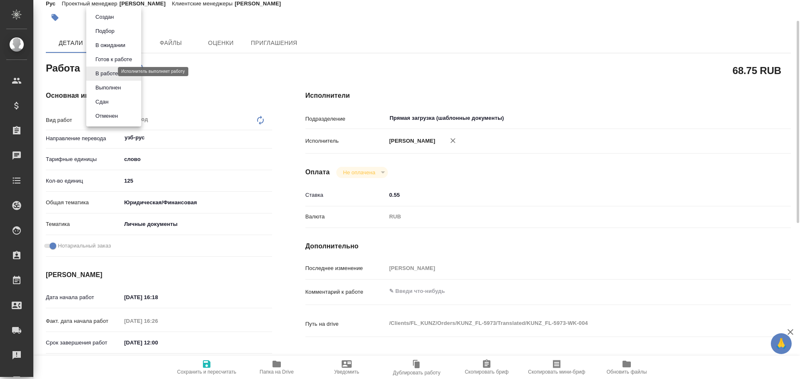
click at [98, 70] on body "🙏 .cls-1 fill:#fff; AWATERA Gusev Alexandr Клиенты Спецификации Заказы 0 Чаты T…" at bounding box center [400, 189] width 800 height 379
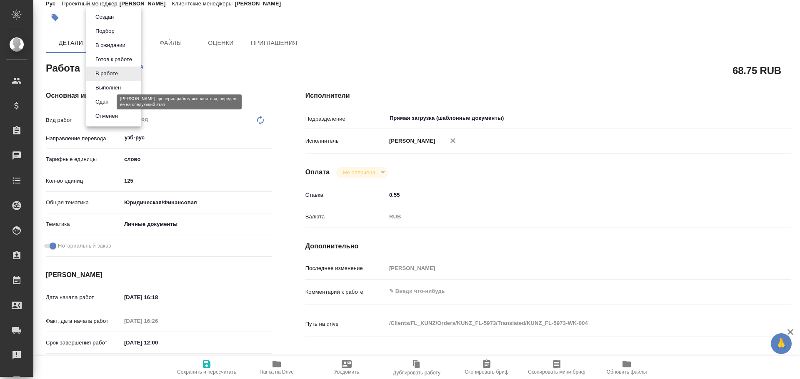
click at [95, 100] on button "Сдан" at bounding box center [102, 101] width 18 height 9
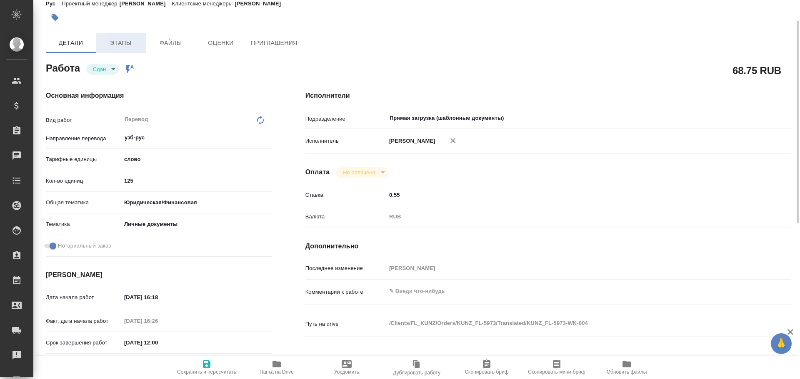
click at [119, 49] on button "Этапы" at bounding box center [121, 43] width 50 height 20
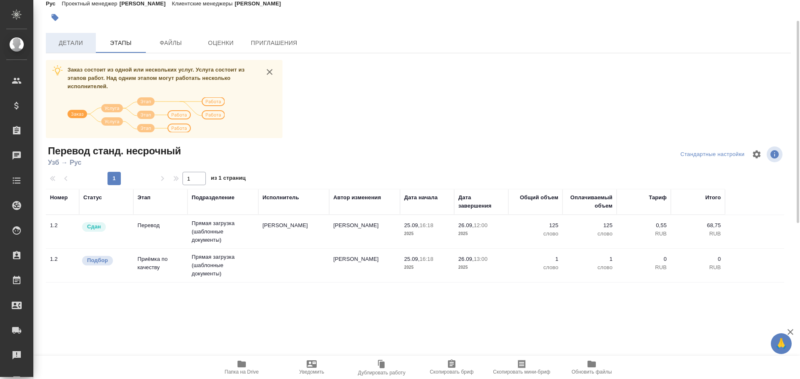
click at [82, 52] on div "KUNZ_FL-5973-WK-004 Кратко детали заказа Услуга Перевод станд. несрочный Заказ:…" at bounding box center [418, 178] width 754 height 437
click at [56, 44] on span "Детали" at bounding box center [71, 43] width 40 height 10
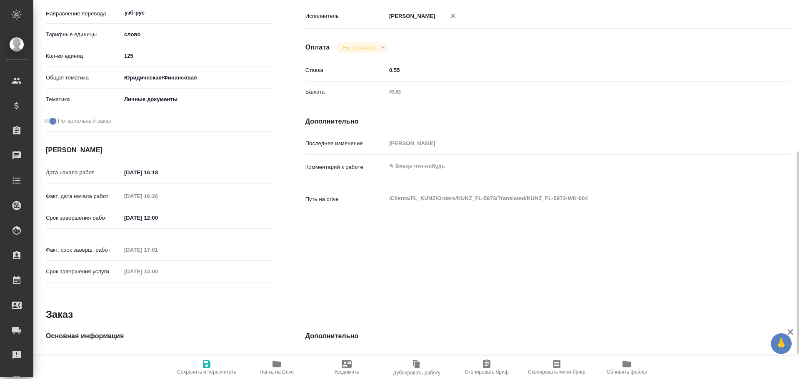
scroll to position [206, 0]
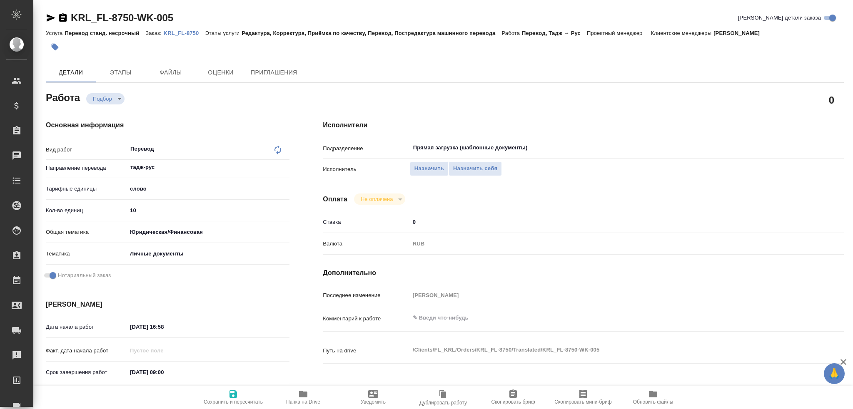
type textarea "x"
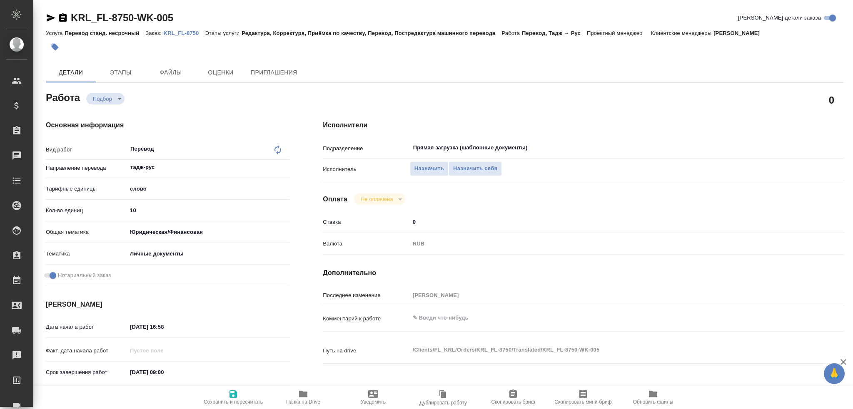
type textarea "x"
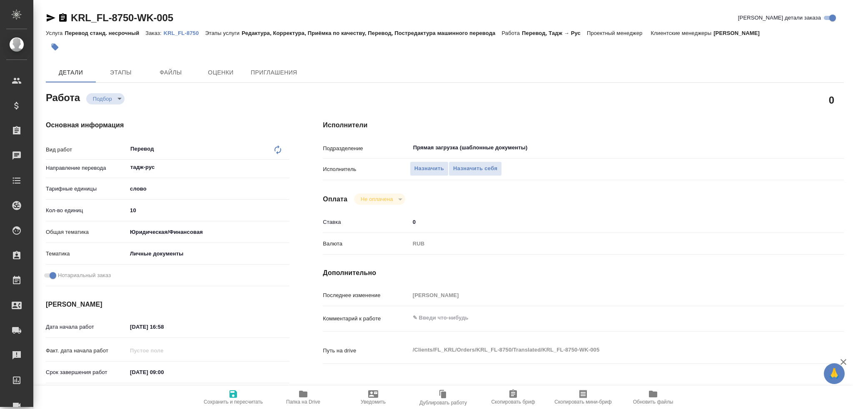
type textarea "x"
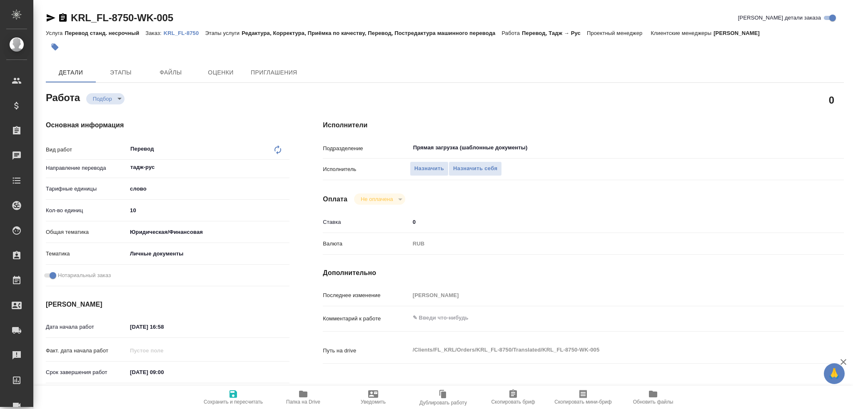
type textarea "x"
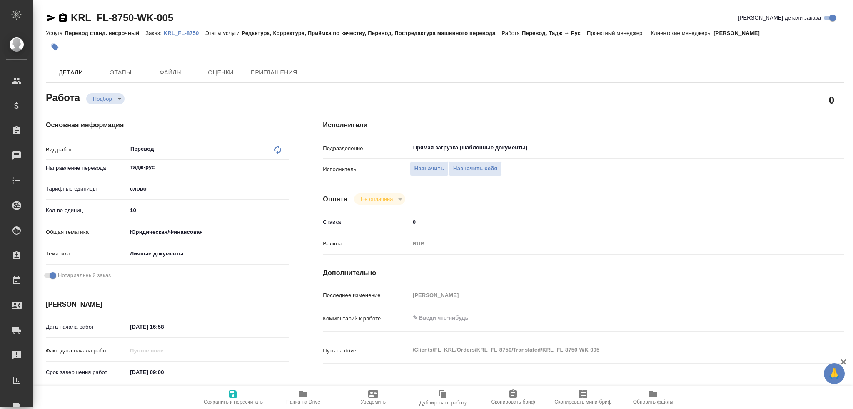
type textarea "x"
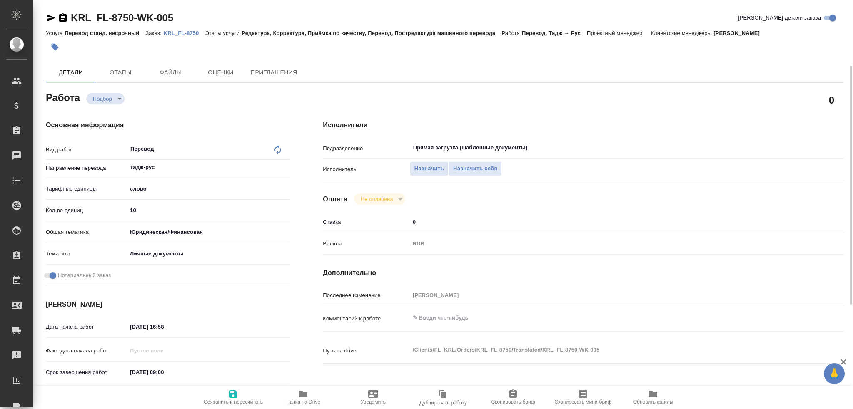
scroll to position [291, 0]
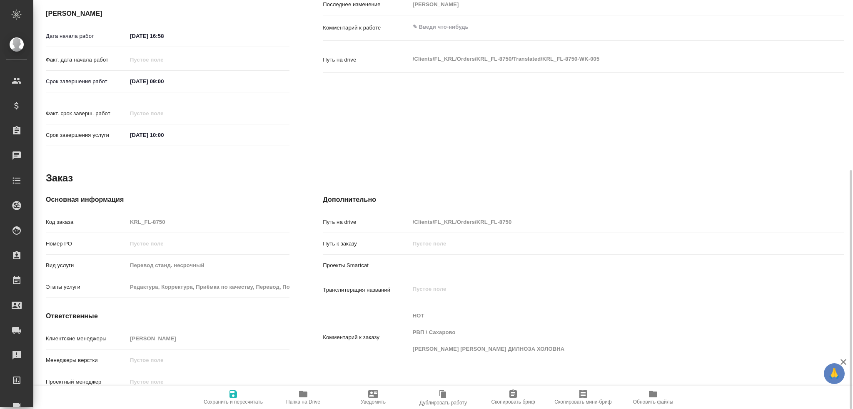
type textarea "x"
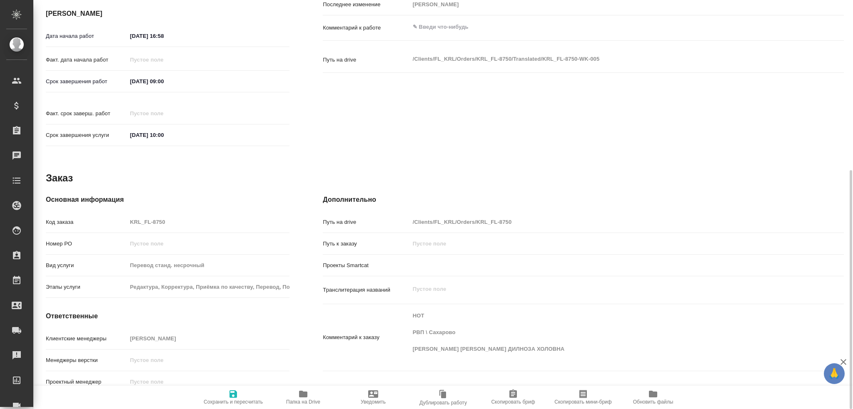
type textarea "x"
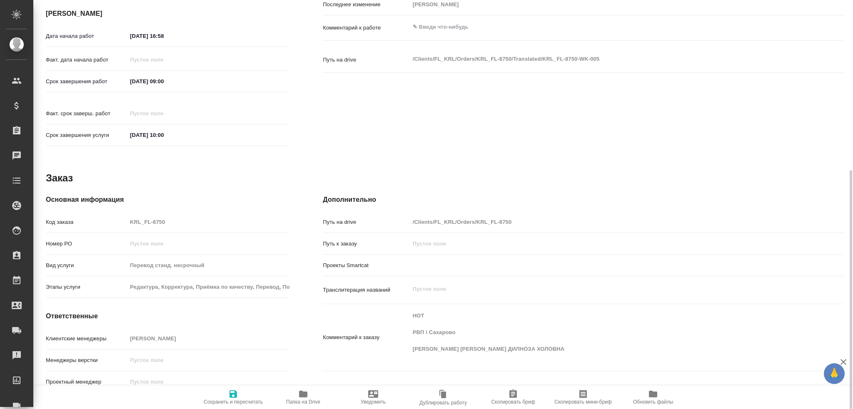
type textarea "x"
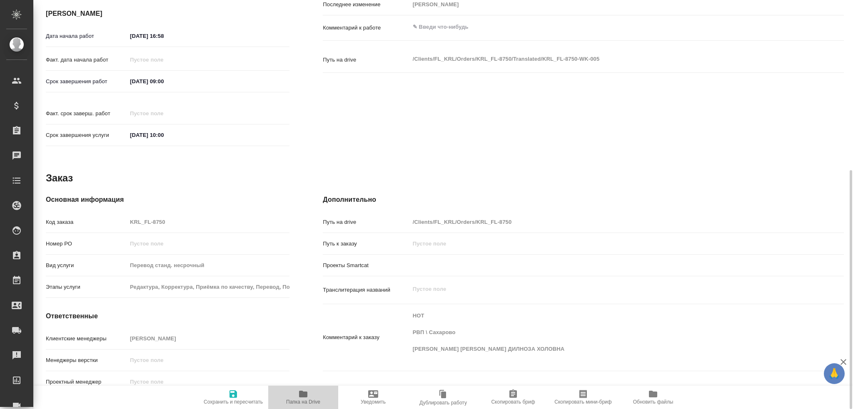
click at [297, 398] on span "Папка на Drive" at bounding box center [303, 397] width 60 height 16
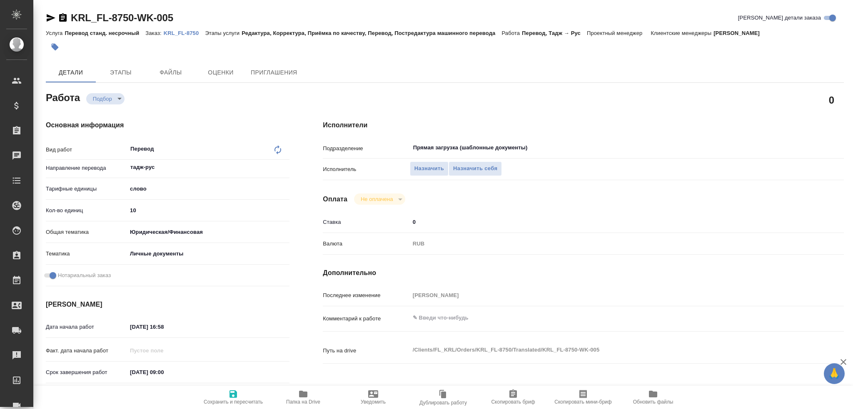
type textarea "x"
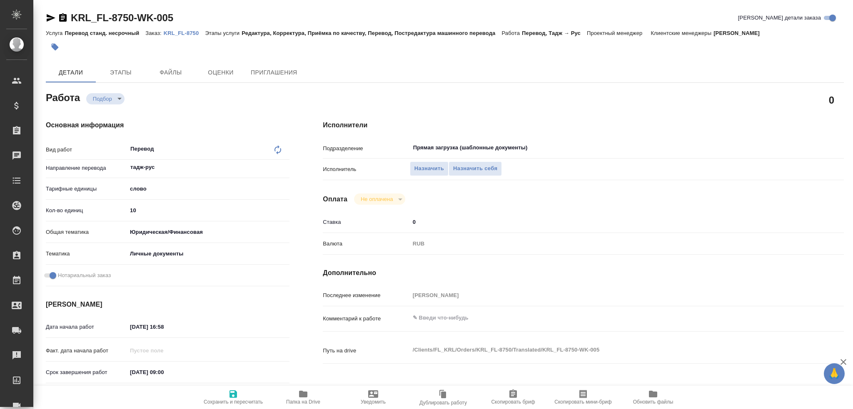
type textarea "x"
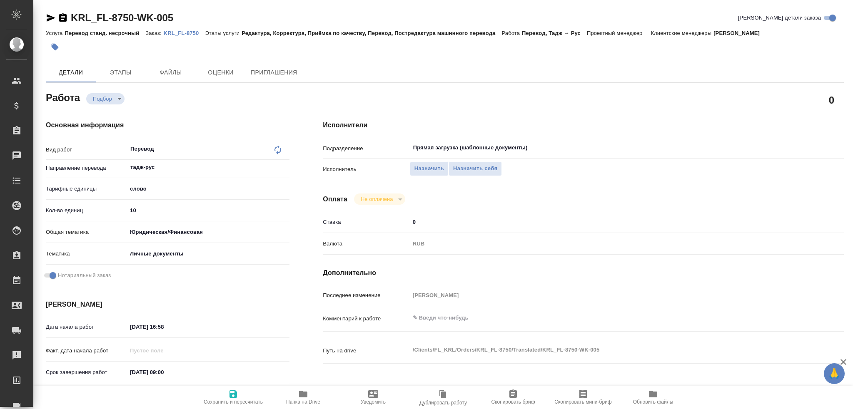
type textarea "x"
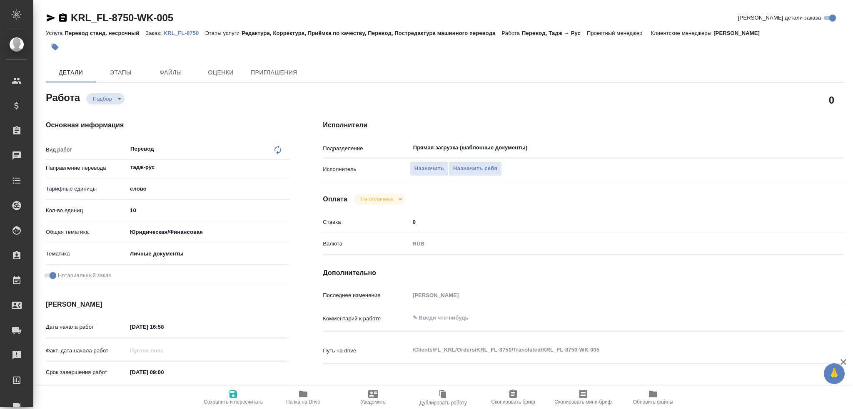
type textarea "x"
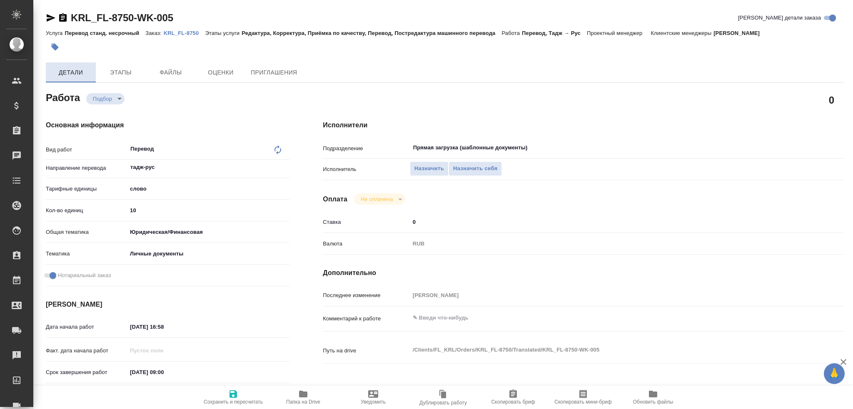
type textarea "x"
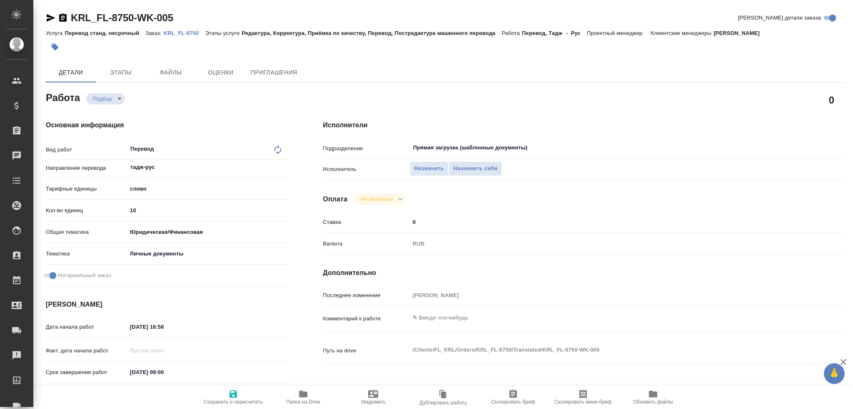
type textarea "x"
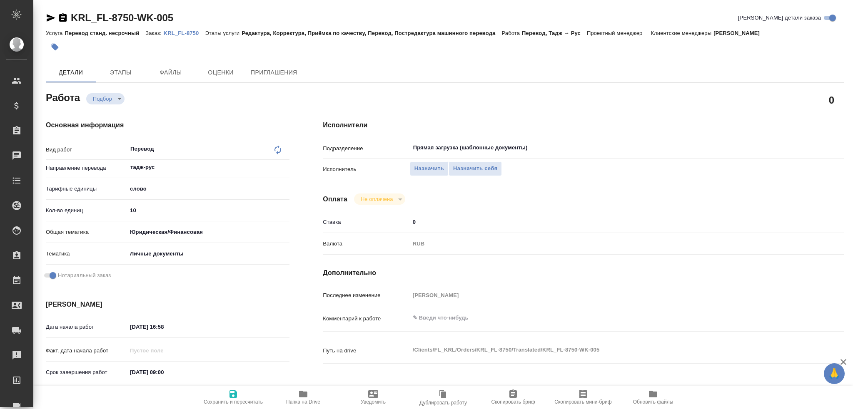
click at [48, 18] on icon "button" at bounding box center [51, 18] width 10 height 10
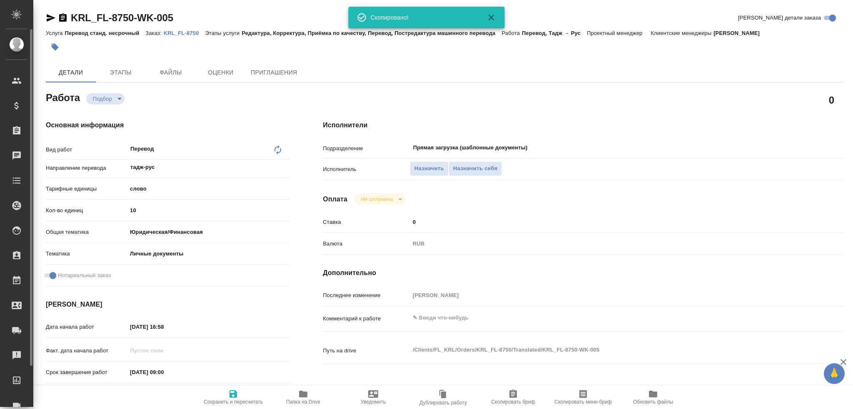
type textarea "x"
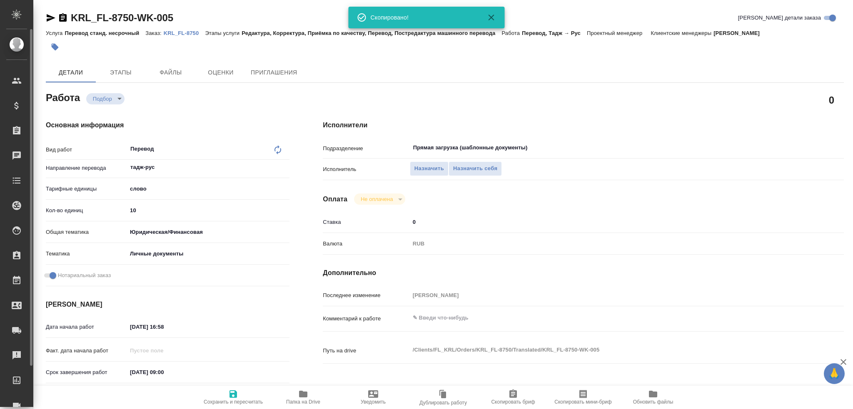
type textarea "x"
